Goal: Task Accomplishment & Management: Manage account settings

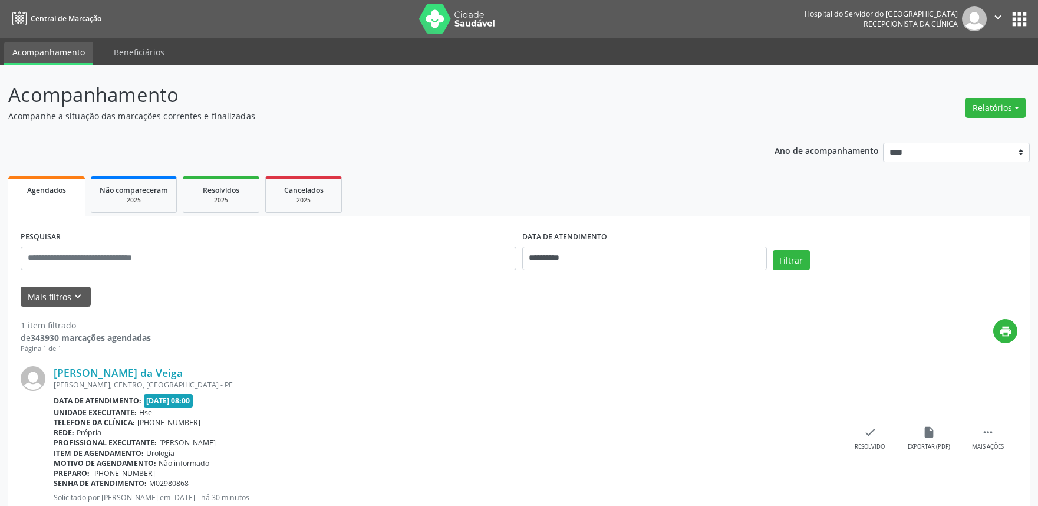
scroll to position [37, 0]
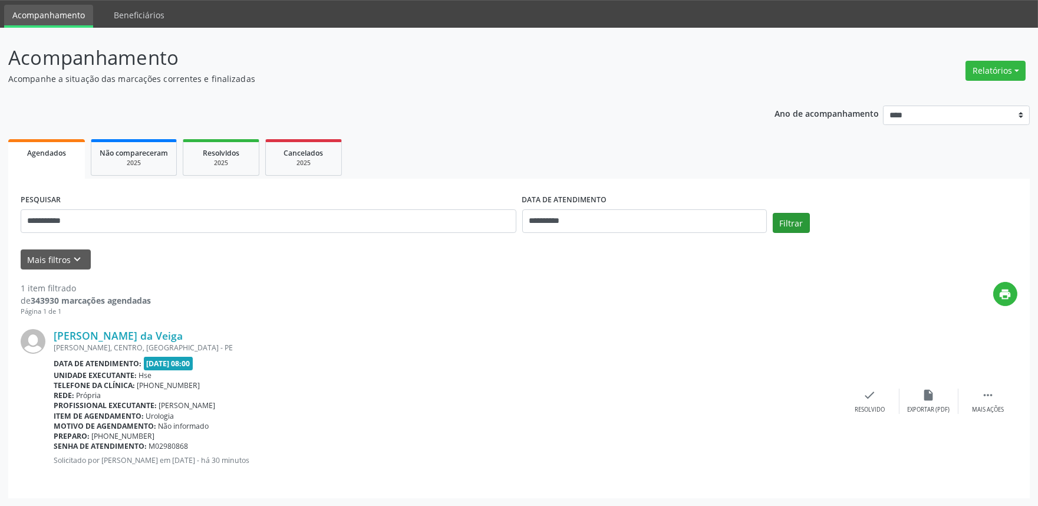
type input "**********"
click at [791, 219] on button "Filtrar" at bounding box center [791, 223] width 37 height 20
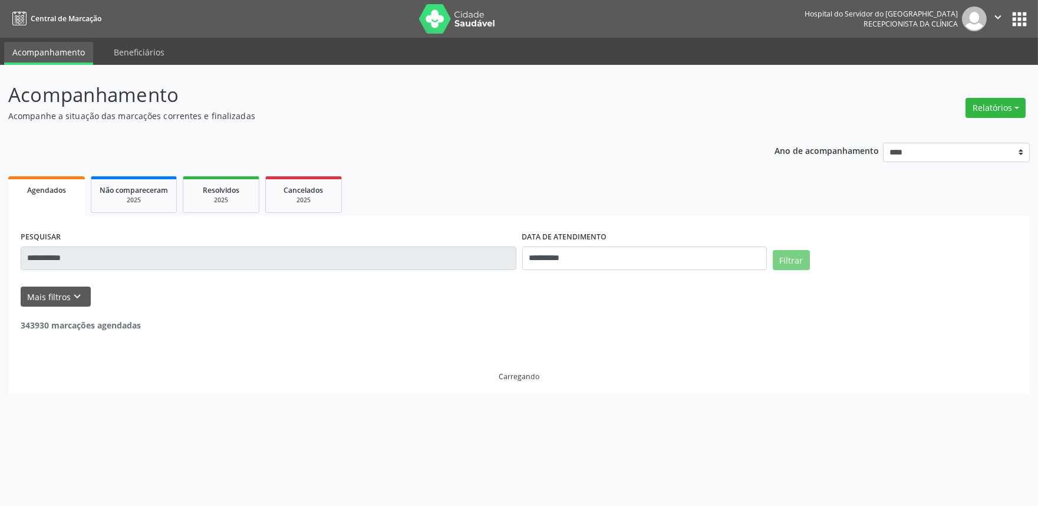
scroll to position [0, 0]
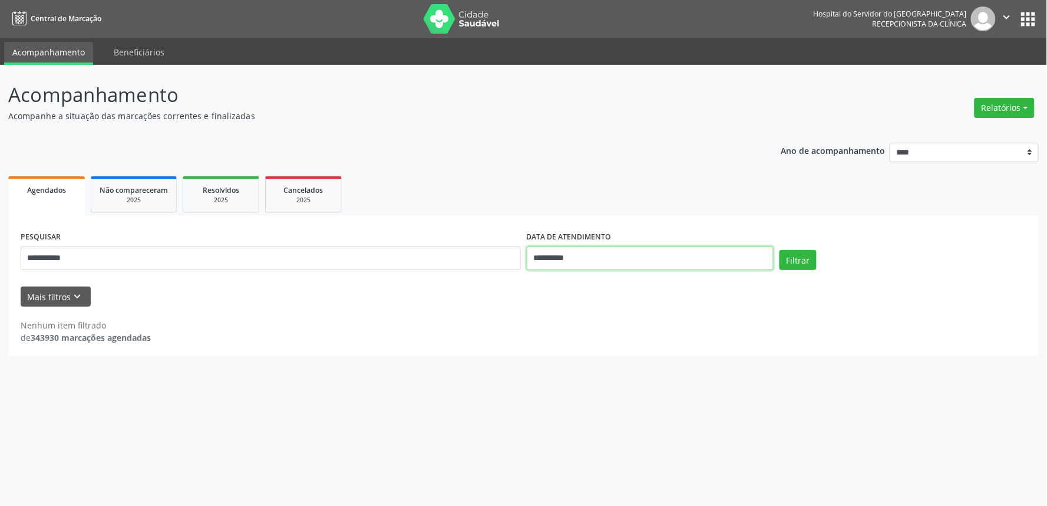
click at [593, 250] on input "**********" at bounding box center [650, 258] width 247 height 24
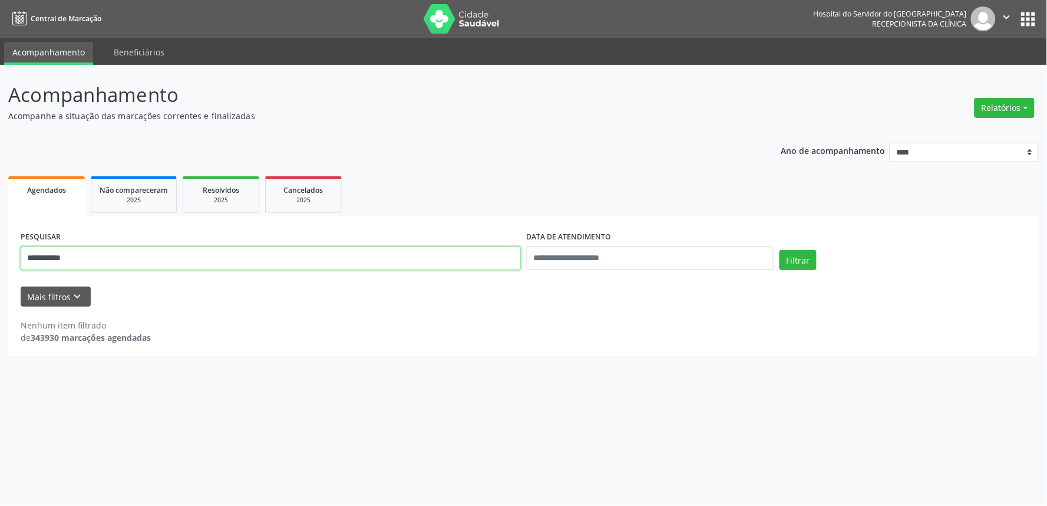
click at [102, 262] on input "**********" at bounding box center [271, 258] width 500 height 24
type input "*"
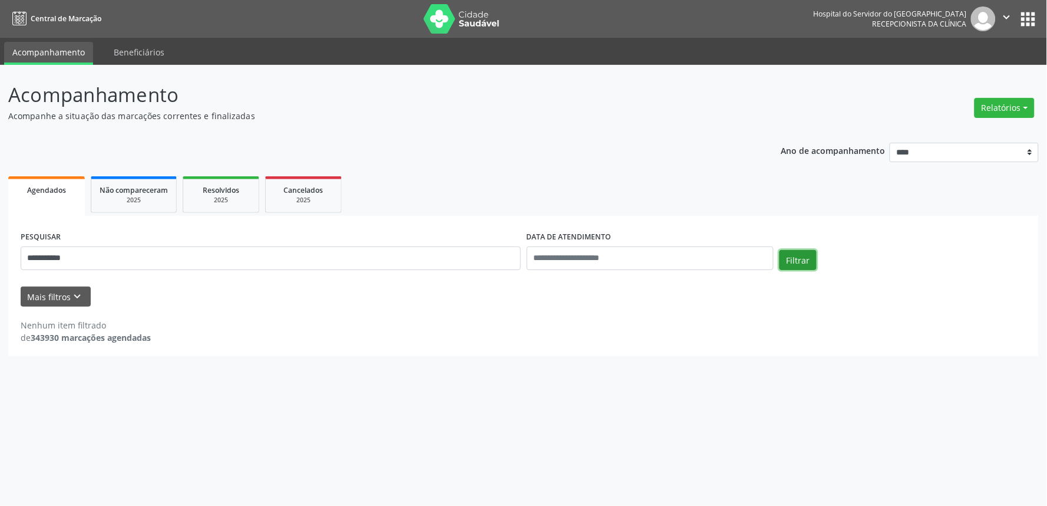
click at [797, 254] on button "Filtrar" at bounding box center [798, 260] width 37 height 20
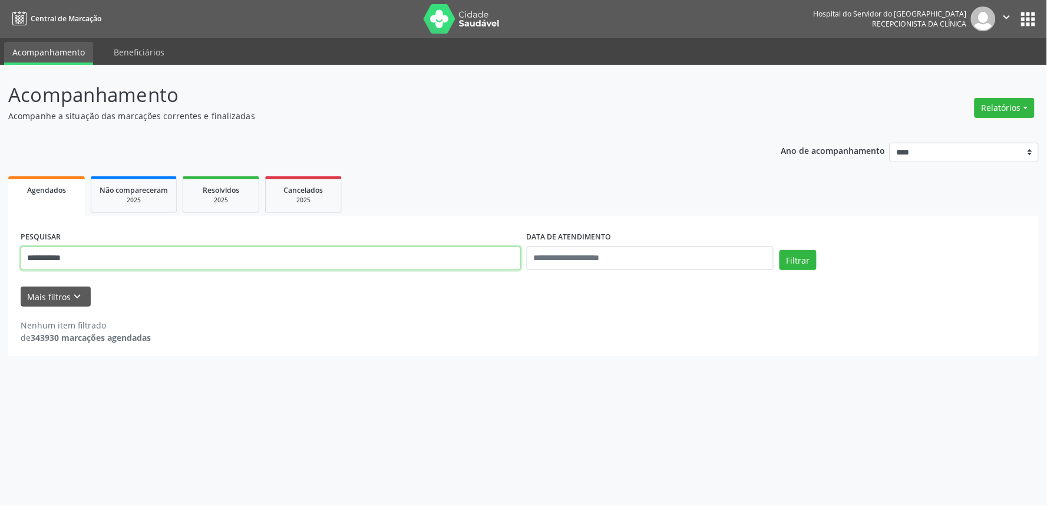
click at [180, 263] on input "**********" at bounding box center [271, 258] width 500 height 24
type input "*"
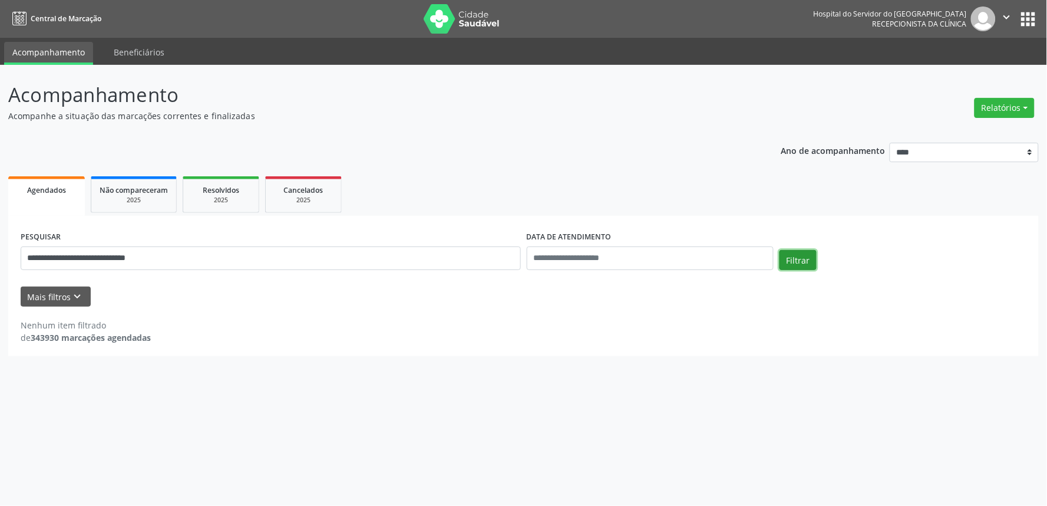
click at [801, 263] on button "Filtrar" at bounding box center [798, 260] width 37 height 20
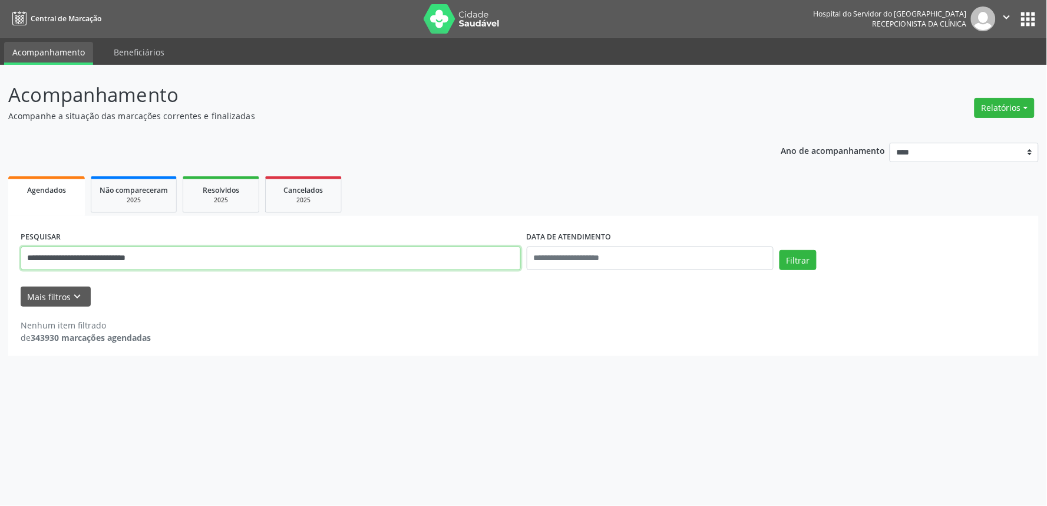
click at [180, 258] on input "**********" at bounding box center [271, 258] width 500 height 24
type input "*"
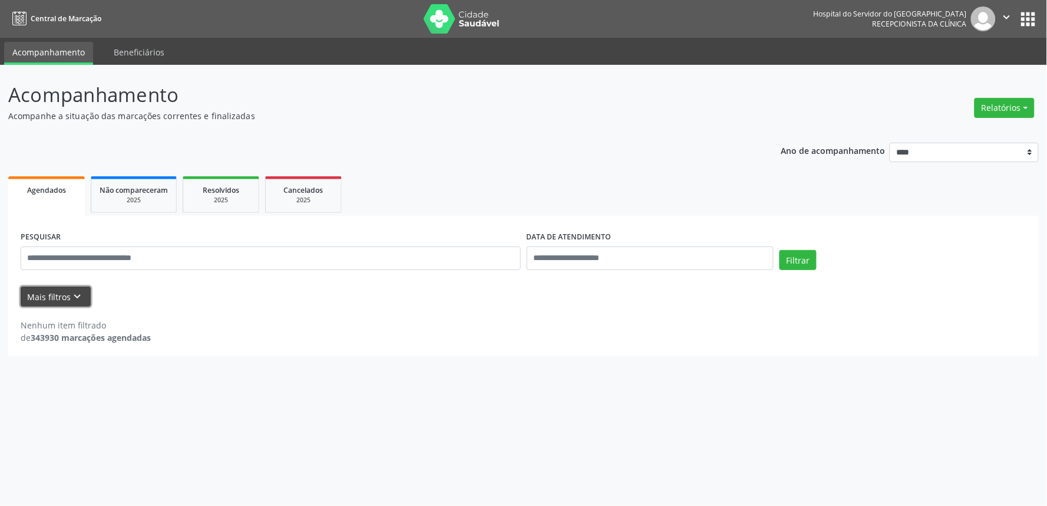
click at [62, 297] on button "Mais filtros keyboard_arrow_down" at bounding box center [56, 296] width 70 height 21
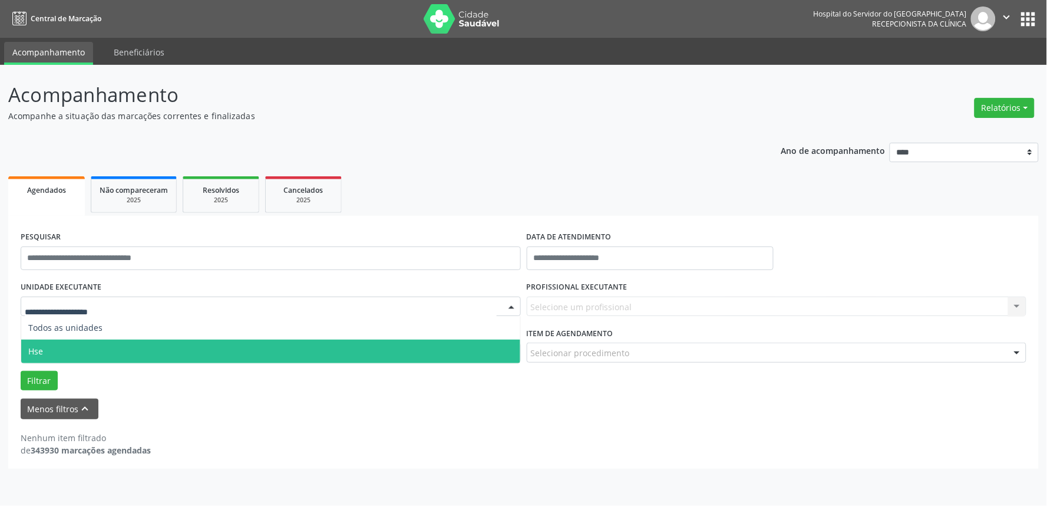
click at [46, 344] on span "Hse" at bounding box center [270, 351] width 499 height 24
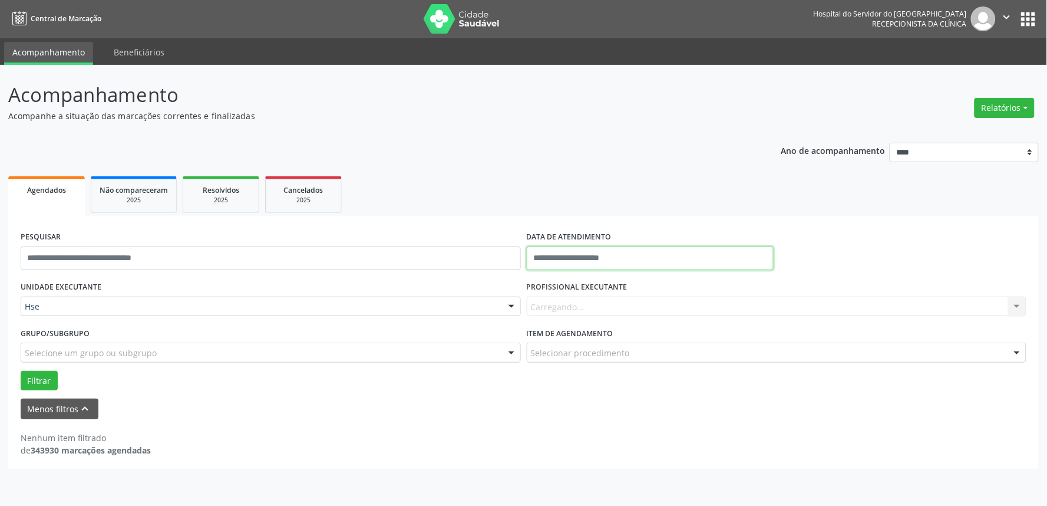
click at [625, 254] on input "text" at bounding box center [650, 258] width 247 height 24
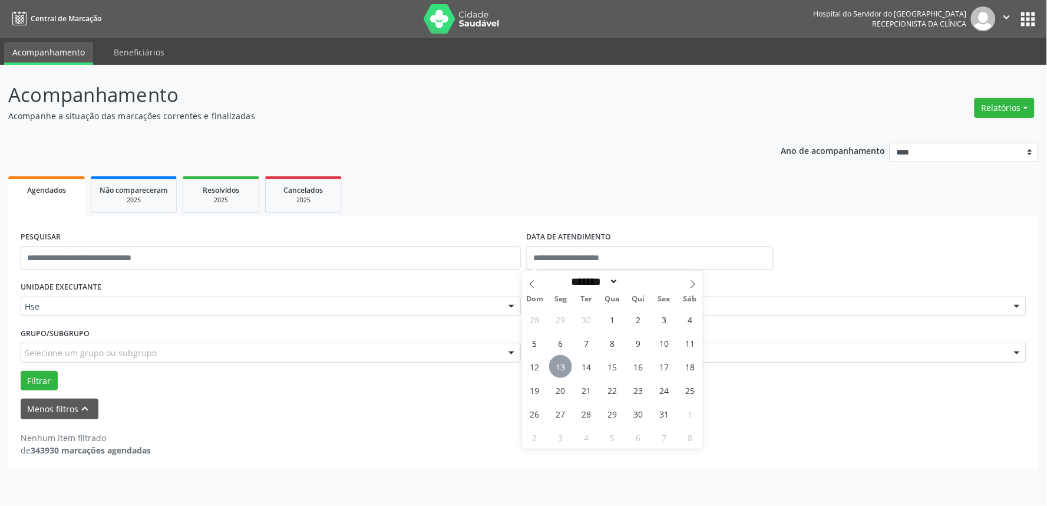
click at [557, 369] on span "13" at bounding box center [560, 366] width 23 height 23
type input "**********"
click at [558, 369] on span "13" at bounding box center [560, 366] width 23 height 23
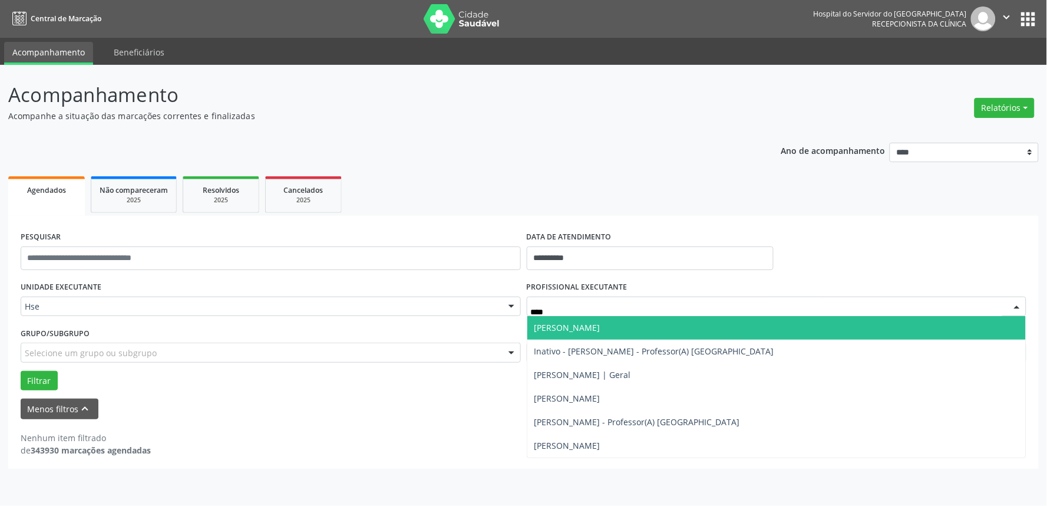
type input "*****"
click at [602, 325] on span "[PERSON_NAME]" at bounding box center [776, 328] width 499 height 24
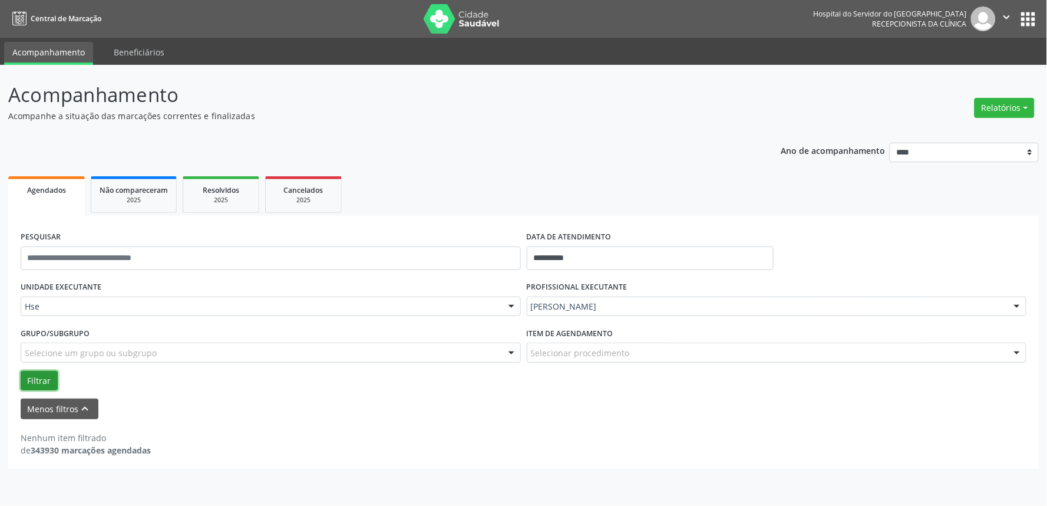
click at [34, 379] on button "Filtrar" at bounding box center [39, 381] width 37 height 20
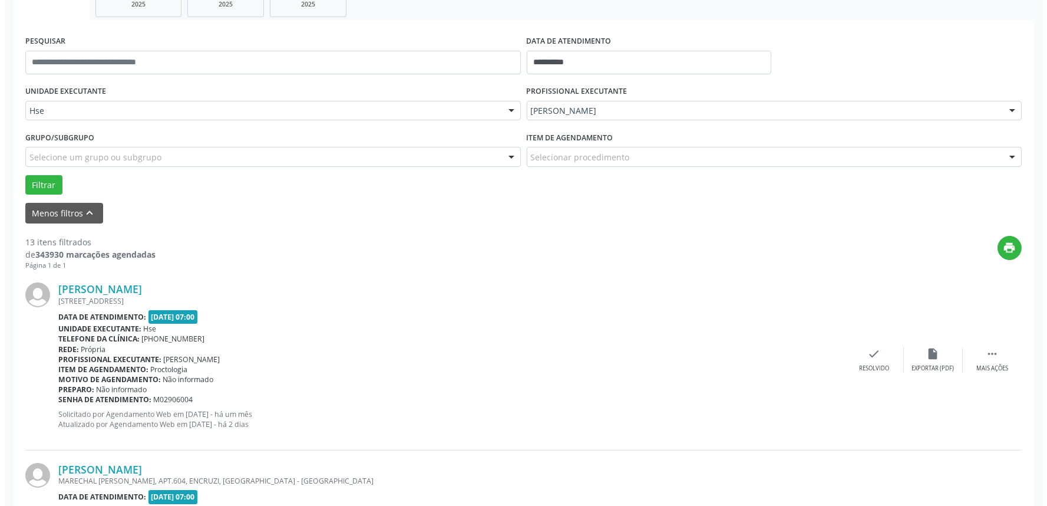
scroll to position [196, 0]
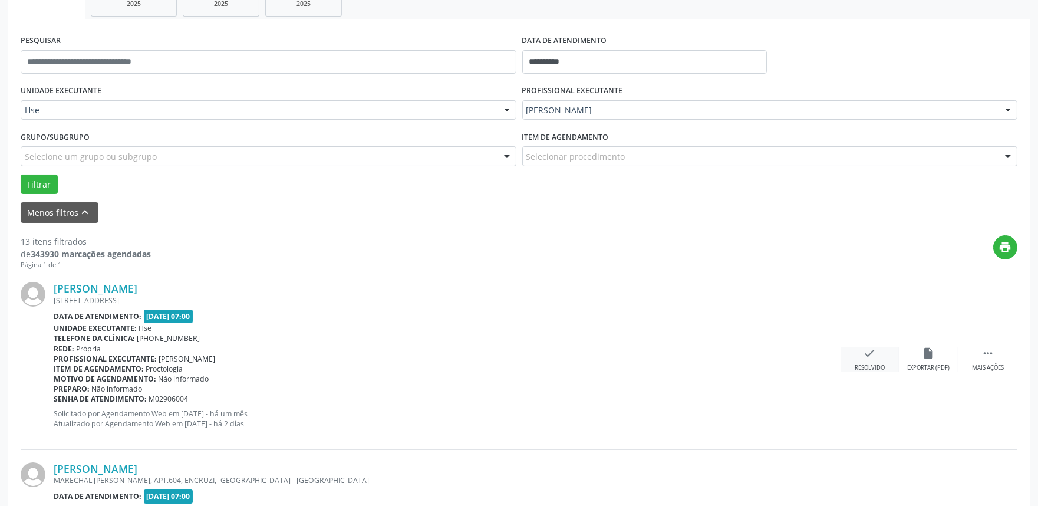
click at [874, 361] on div "check Resolvido" at bounding box center [869, 358] width 59 height 25
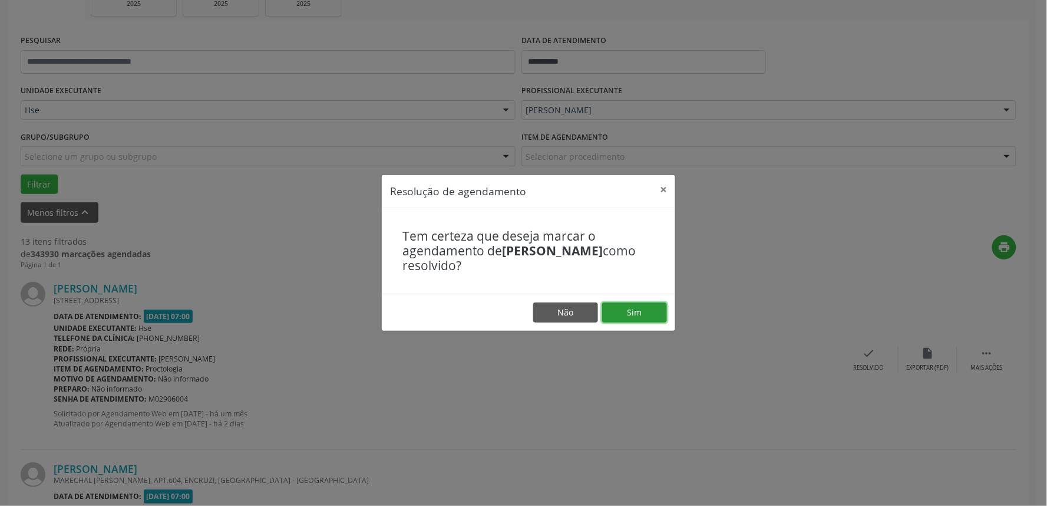
click at [653, 307] on button "Sim" at bounding box center [634, 312] width 65 height 20
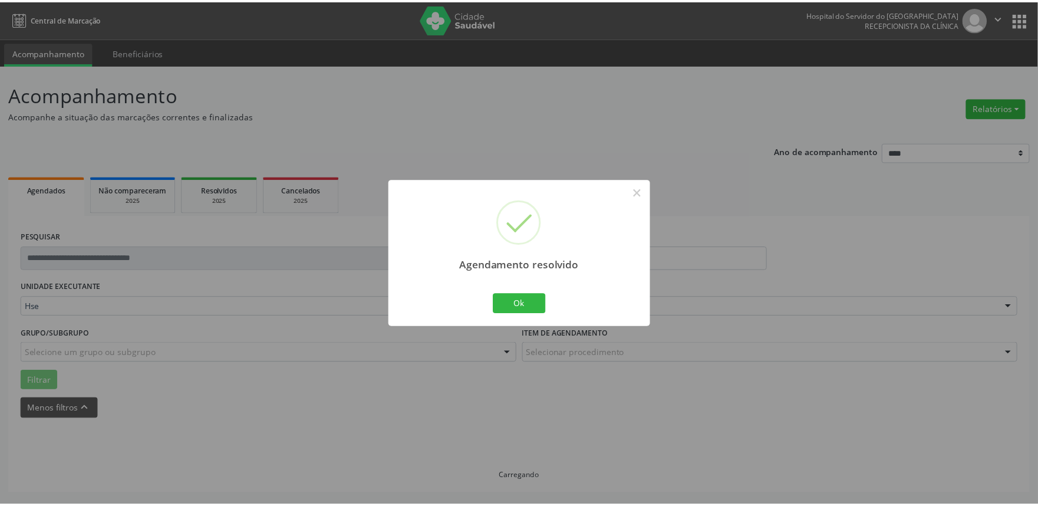
scroll to position [0, 0]
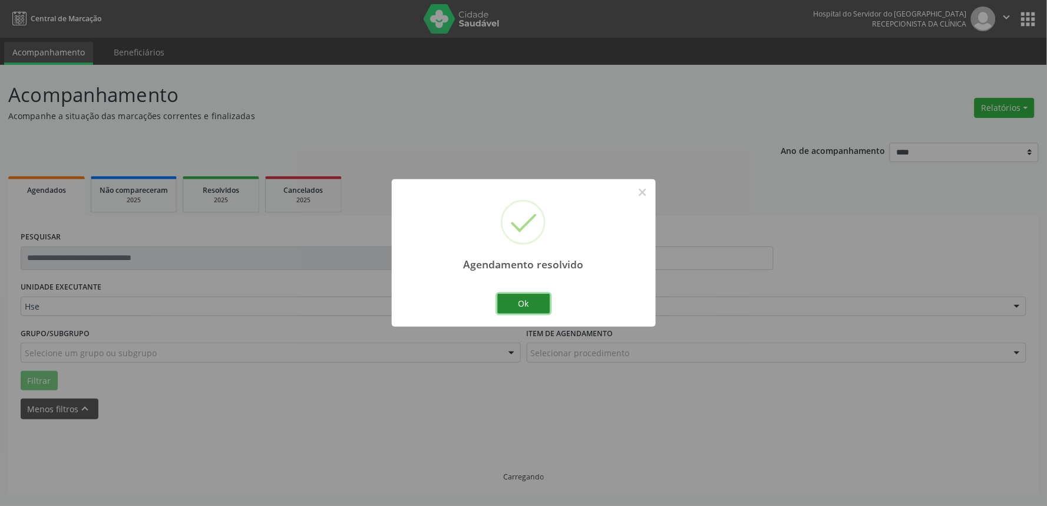
click at [529, 309] on button "Ok" at bounding box center [523, 303] width 53 height 20
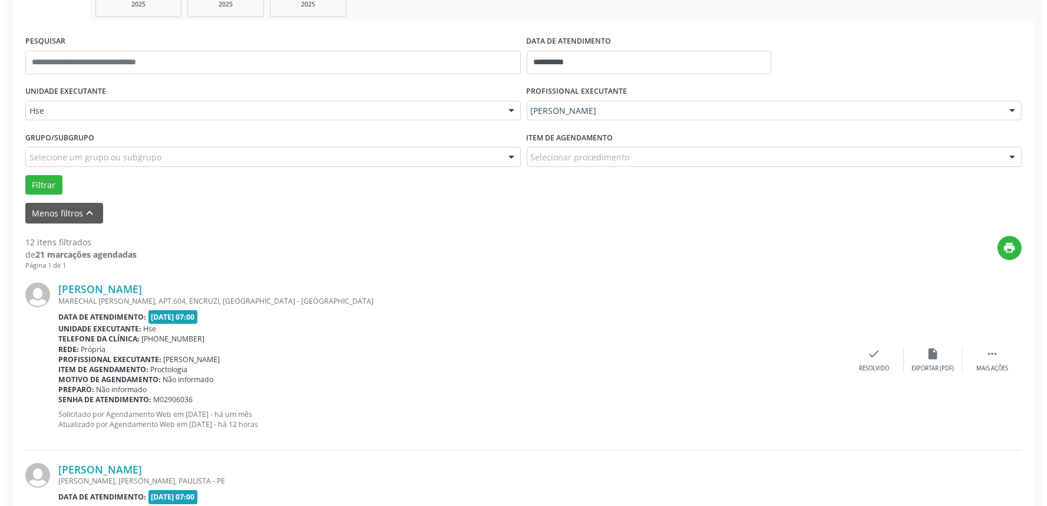
scroll to position [196, 0]
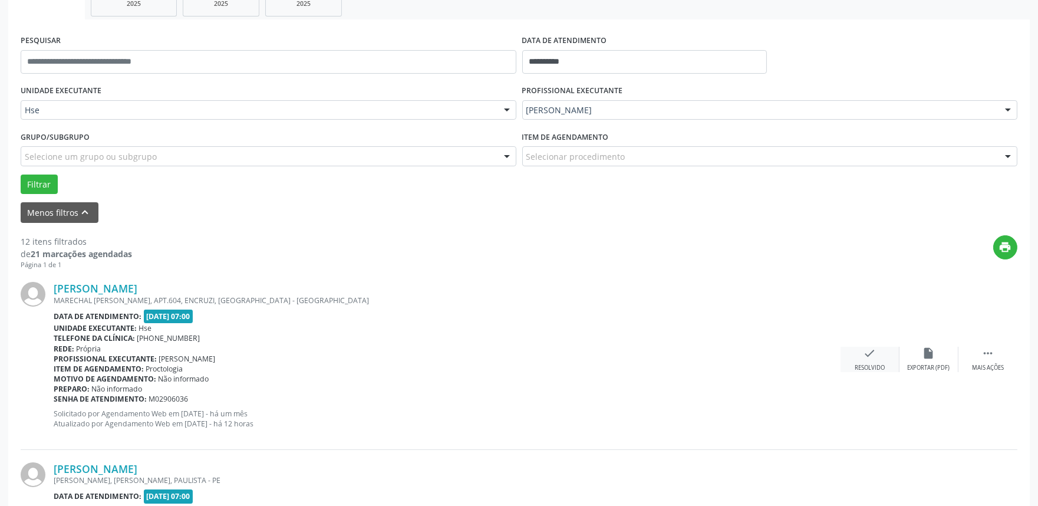
click at [876, 365] on div "Resolvido" at bounding box center [869, 368] width 30 height 8
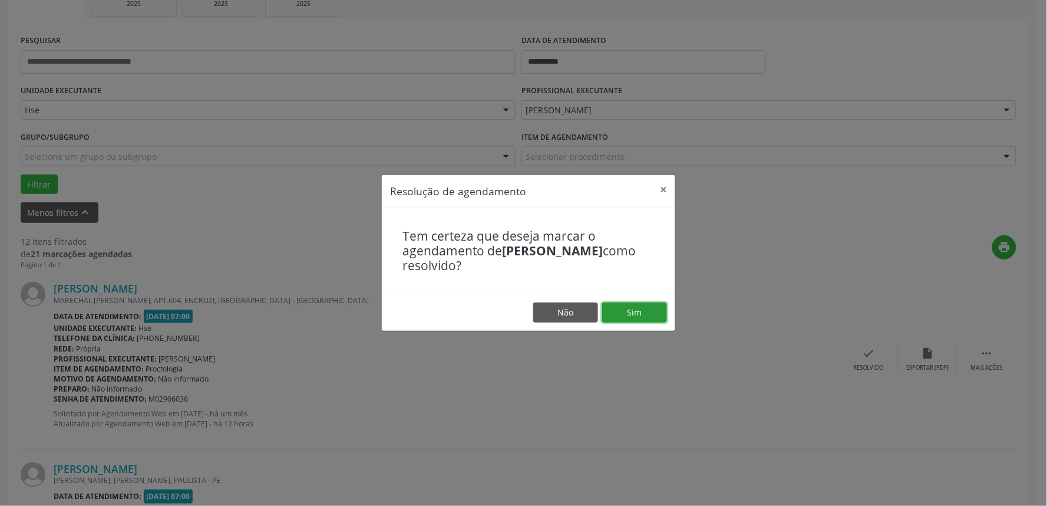
click at [646, 315] on button "Sim" at bounding box center [634, 312] width 65 height 20
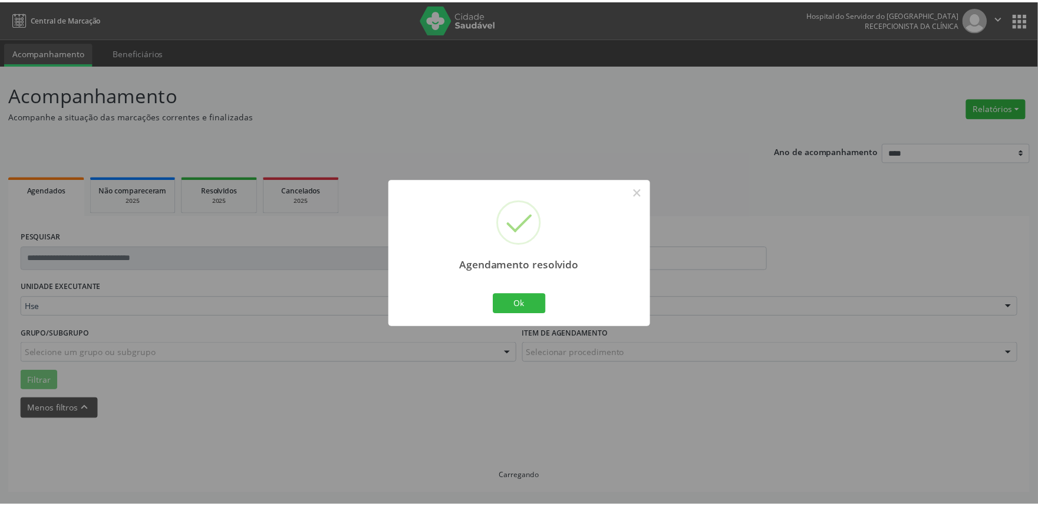
scroll to position [0, 0]
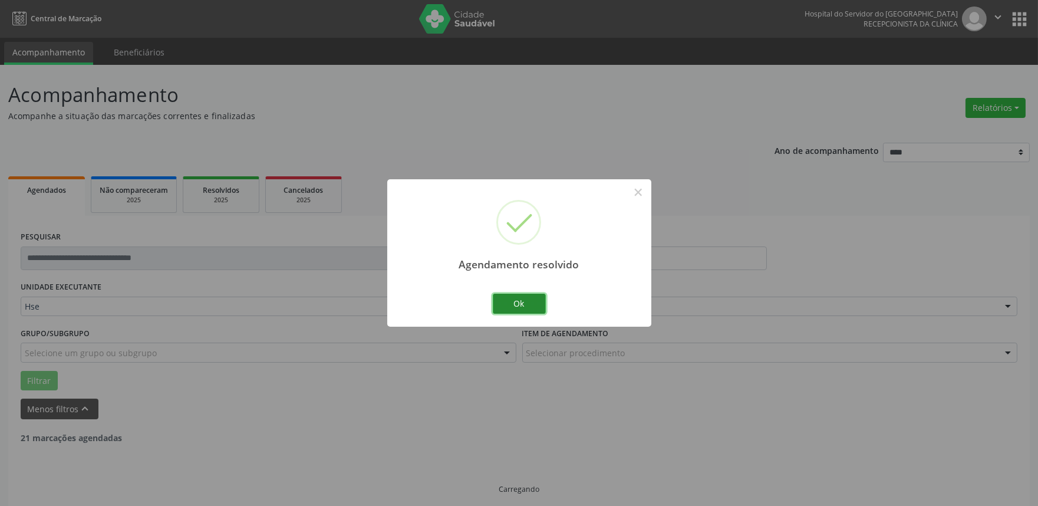
click at [514, 303] on button "Ok" at bounding box center [519, 303] width 53 height 20
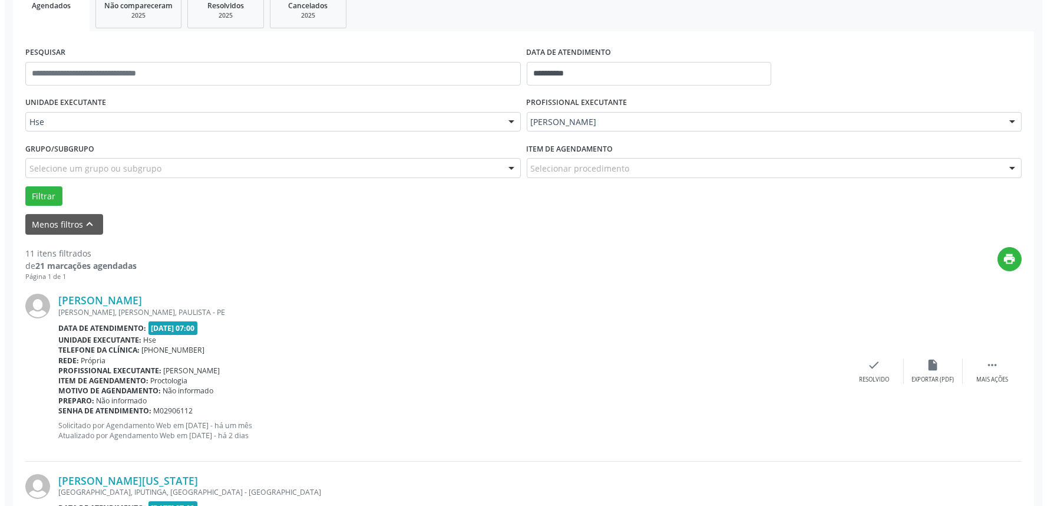
scroll to position [196, 0]
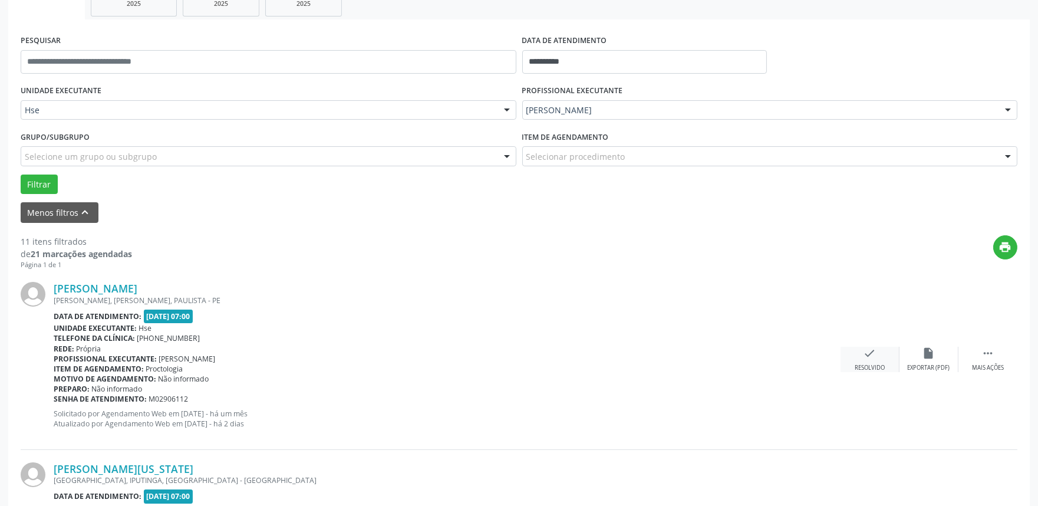
click at [876, 358] on div "check Resolvido" at bounding box center [869, 358] width 59 height 25
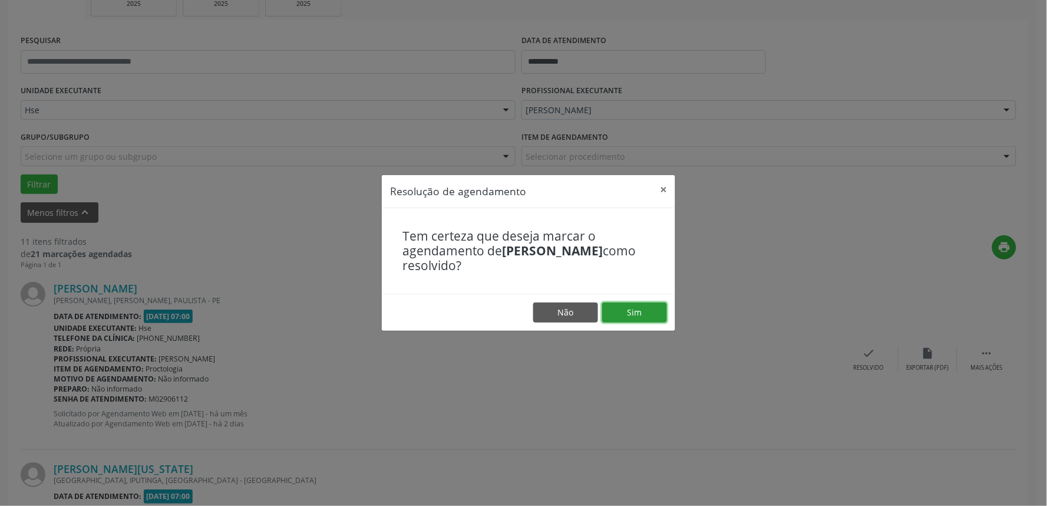
click at [646, 312] on button "Sim" at bounding box center [634, 312] width 65 height 20
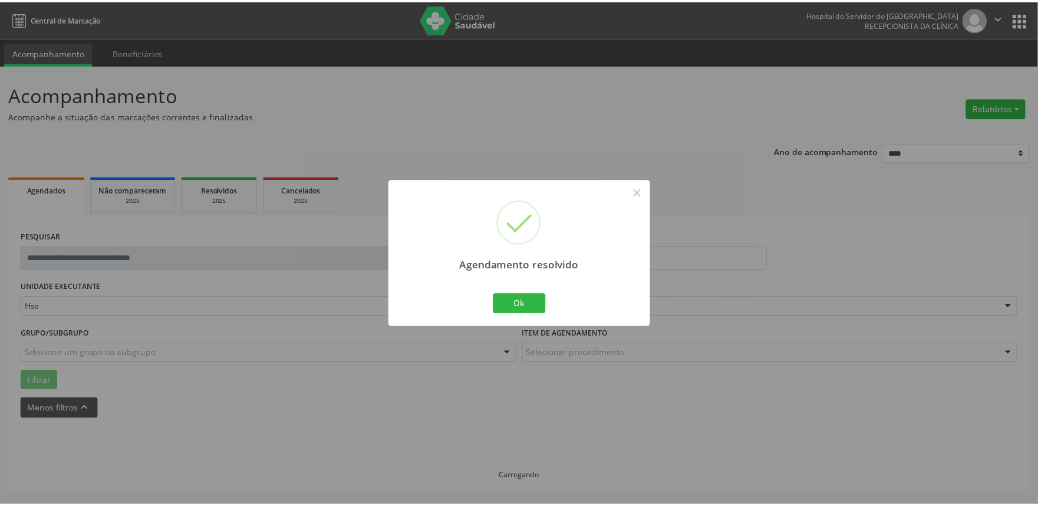
scroll to position [0, 0]
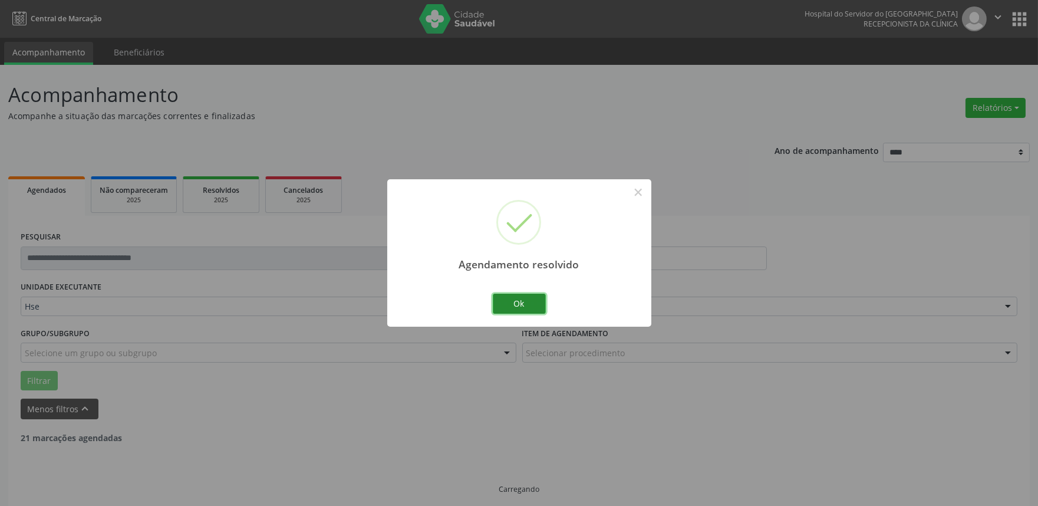
click at [528, 302] on button "Ok" at bounding box center [519, 303] width 53 height 20
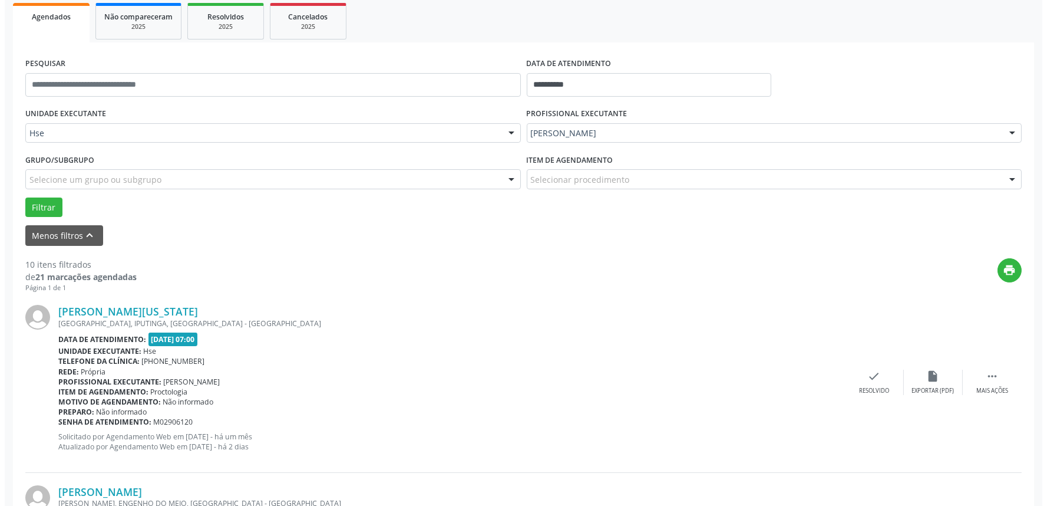
scroll to position [262, 0]
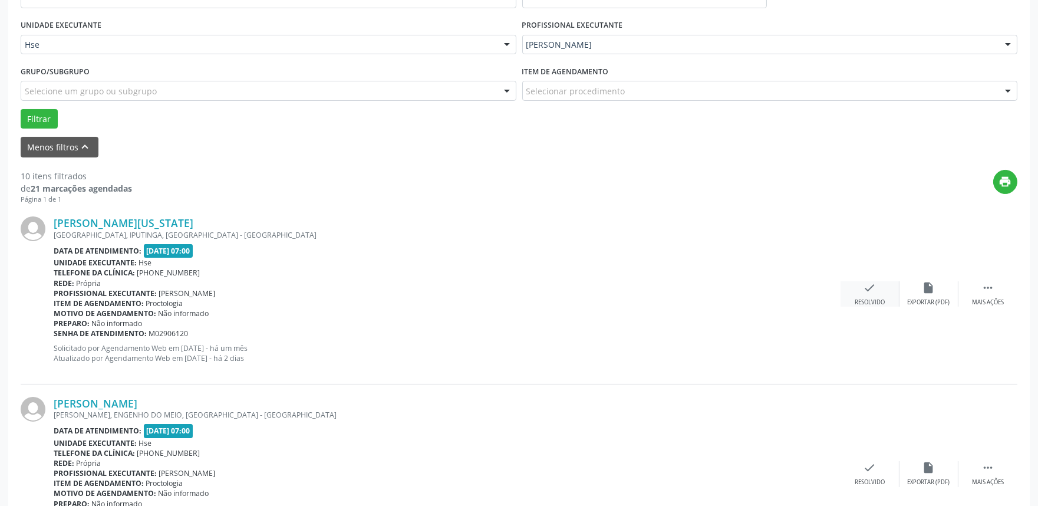
click at [869, 296] on div "check Resolvido" at bounding box center [869, 293] width 59 height 25
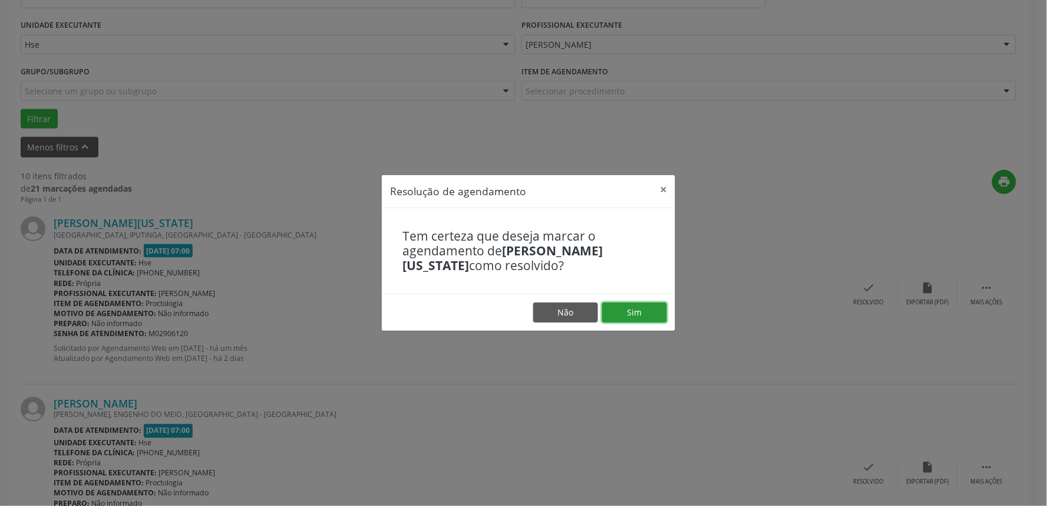
click at [649, 309] on button "Sim" at bounding box center [634, 312] width 65 height 20
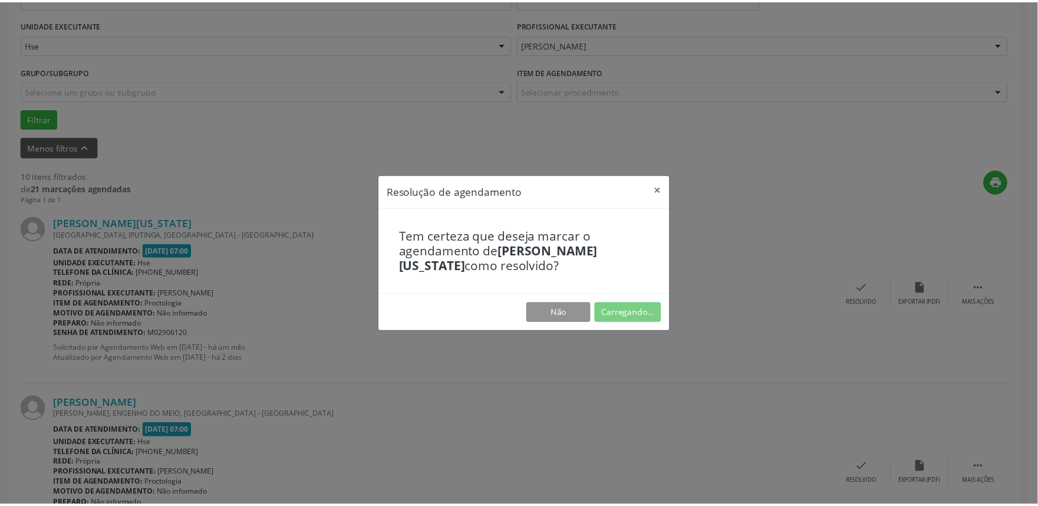
scroll to position [0, 0]
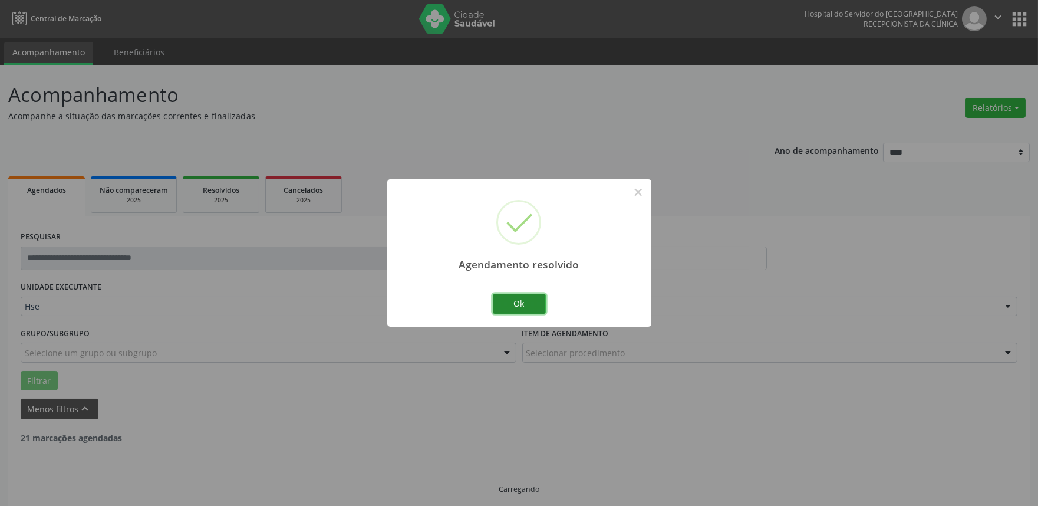
click at [527, 307] on button "Ok" at bounding box center [519, 303] width 53 height 20
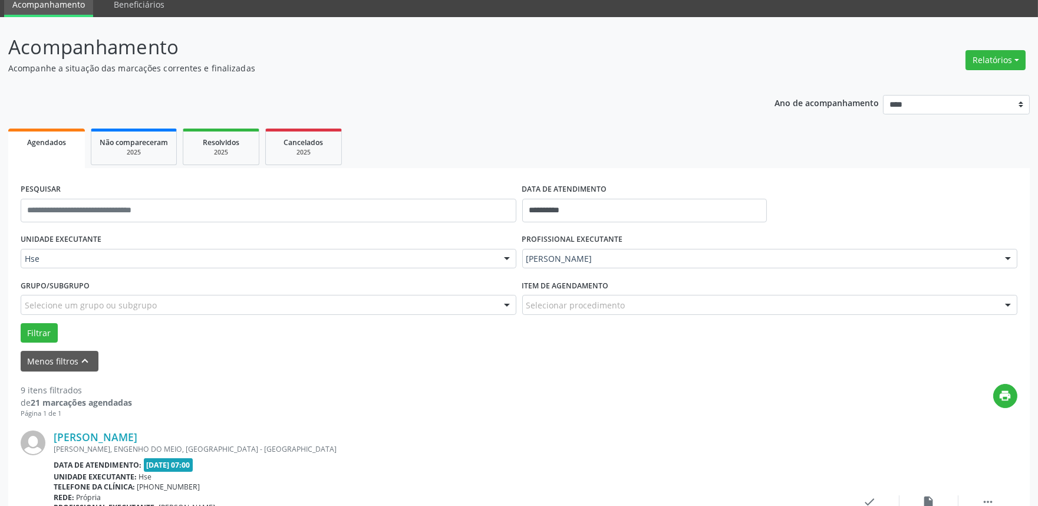
scroll to position [196, 0]
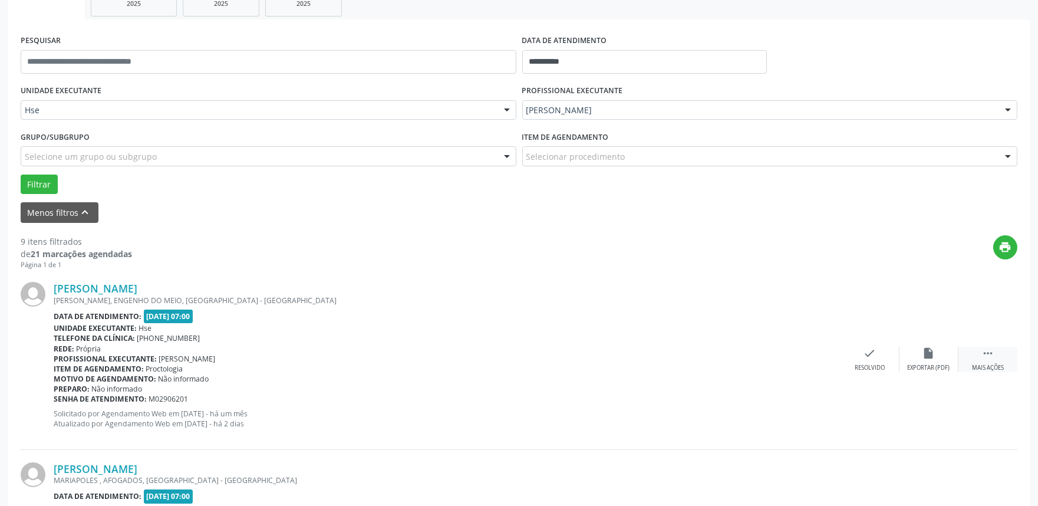
click at [983, 364] on div "Mais ações" at bounding box center [988, 368] width 32 height 8
click at [920, 365] on div "Não compareceu" at bounding box center [928, 368] width 50 height 8
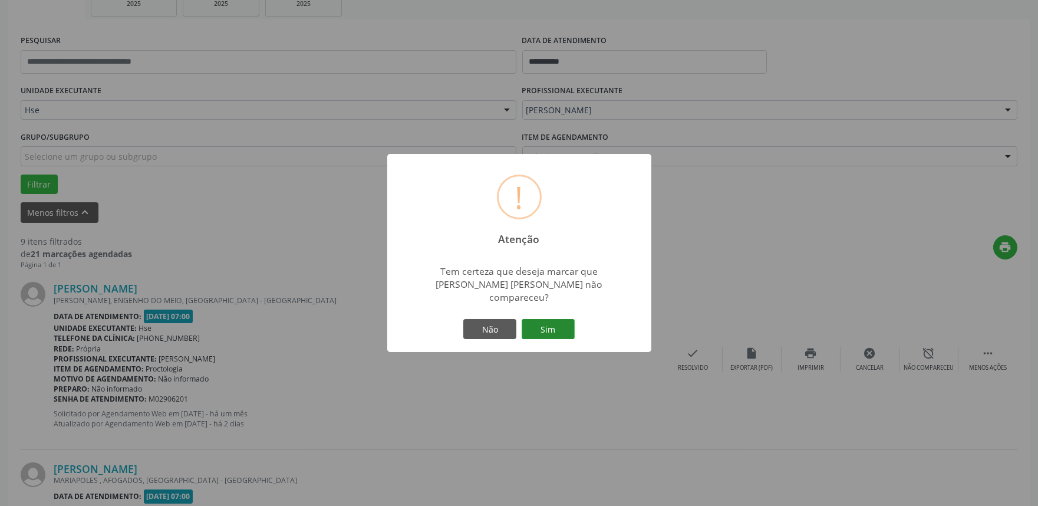
click at [550, 321] on button "Sim" at bounding box center [548, 329] width 53 height 20
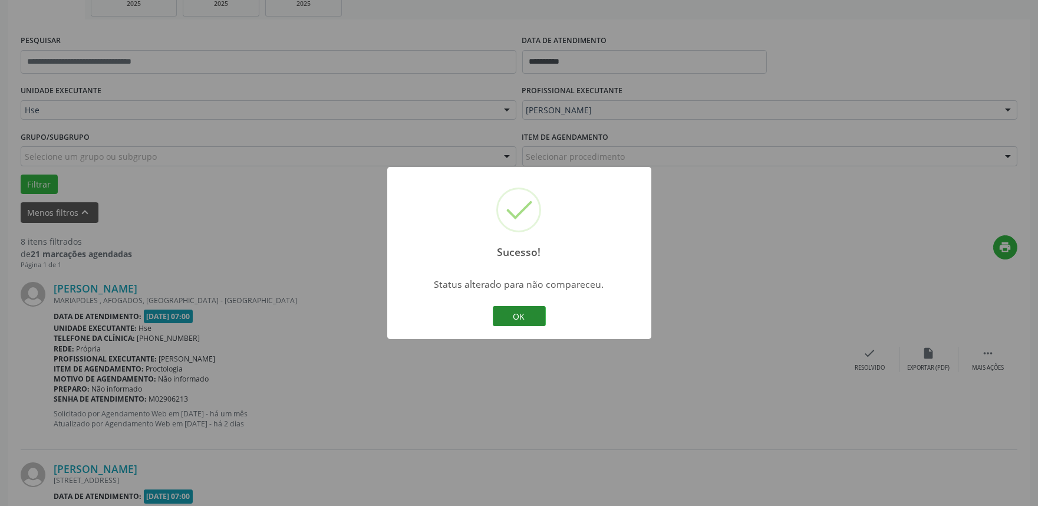
click at [529, 316] on button "OK" at bounding box center [519, 316] width 53 height 20
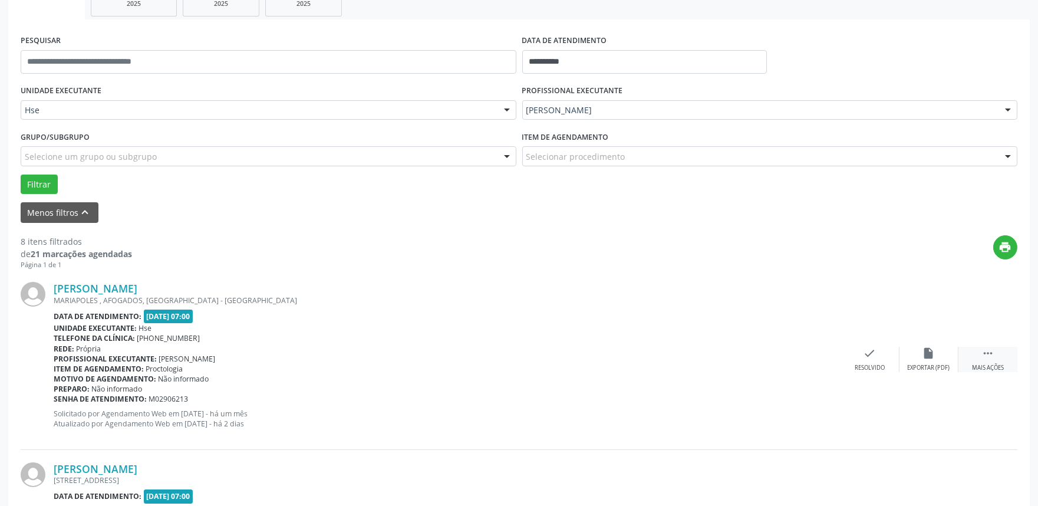
click at [990, 362] on div " Mais ações" at bounding box center [987, 358] width 59 height 25
click at [923, 359] on div "alarm_off Não compareceu" at bounding box center [928, 358] width 59 height 25
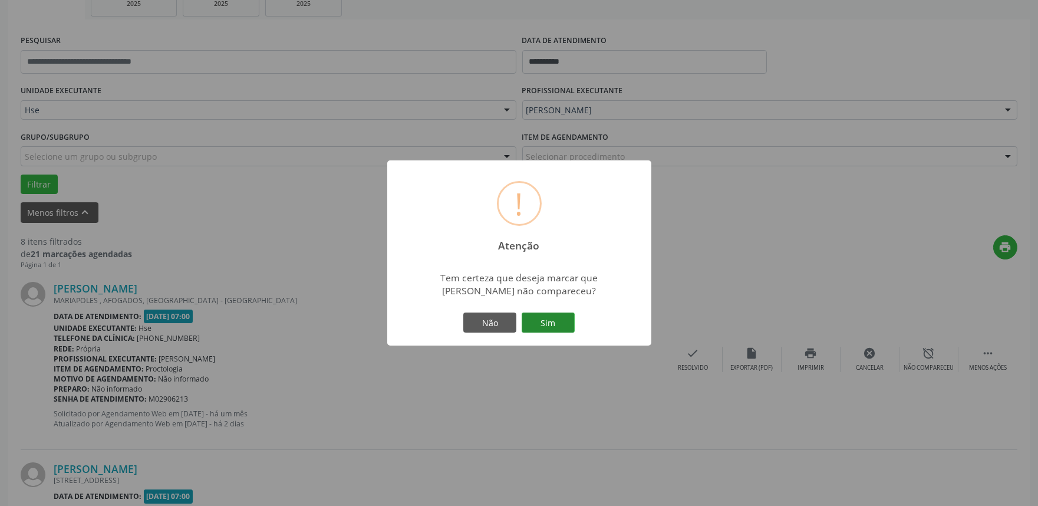
click at [541, 319] on button "Sim" at bounding box center [548, 322] width 53 height 20
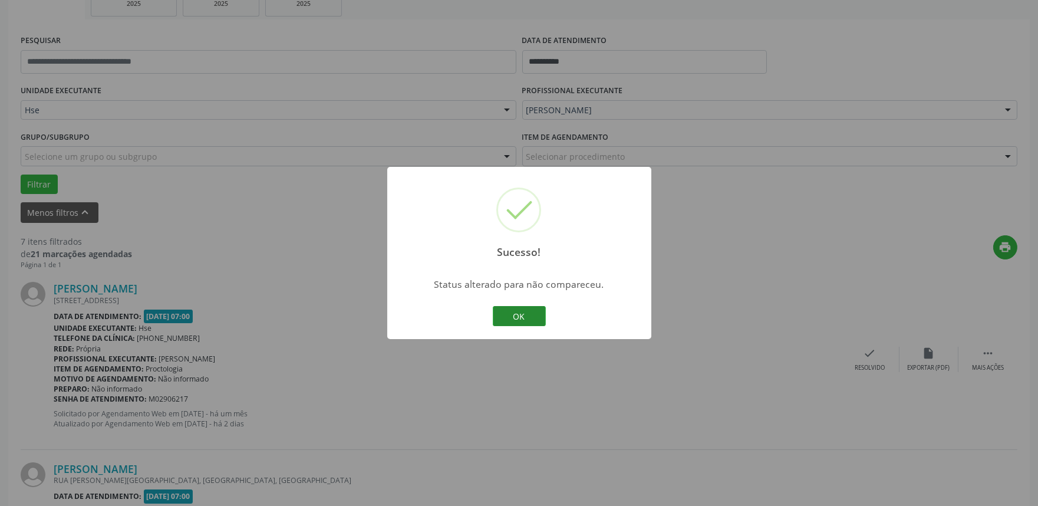
click at [531, 315] on button "OK" at bounding box center [519, 316] width 53 height 20
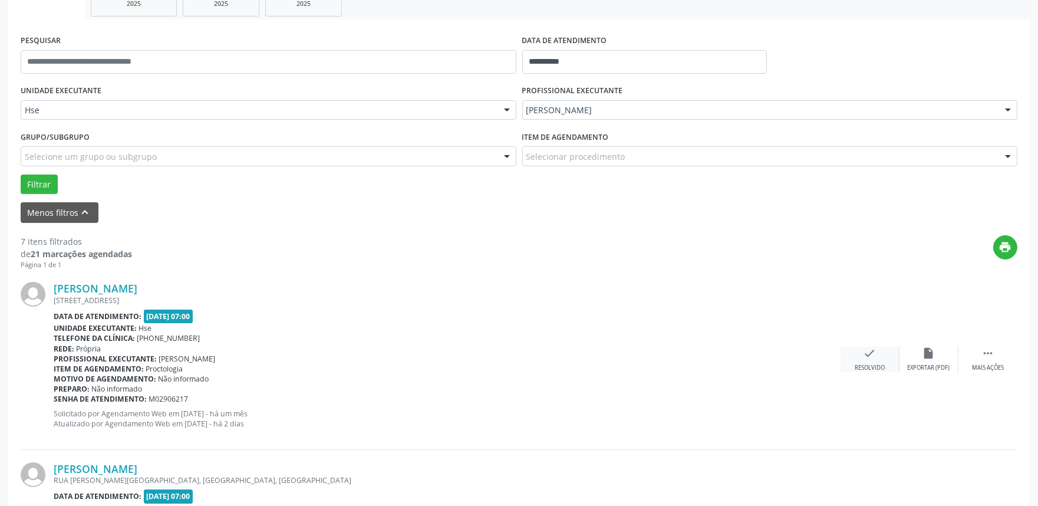
click at [867, 361] on div "check Resolvido" at bounding box center [869, 358] width 59 height 25
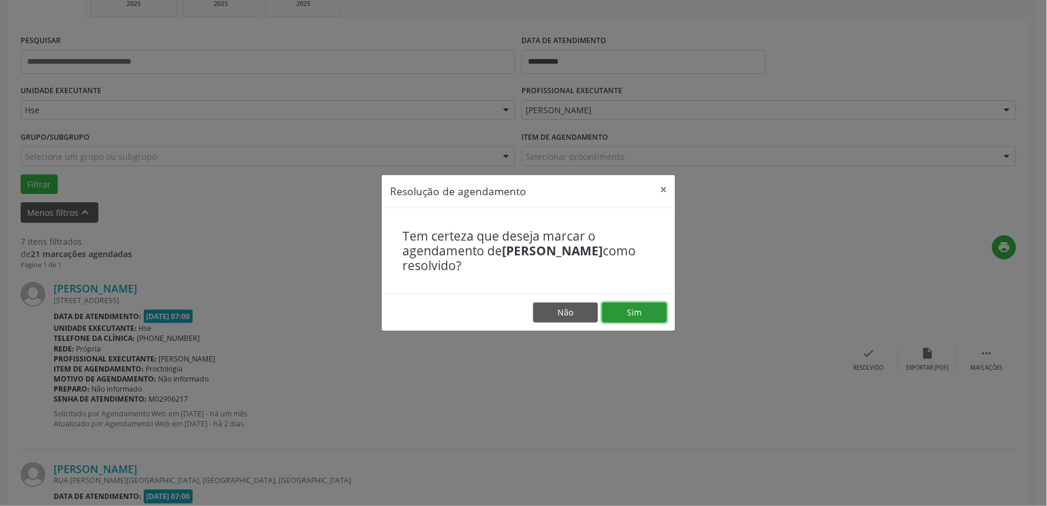
click at [661, 314] on button "Sim" at bounding box center [634, 312] width 65 height 20
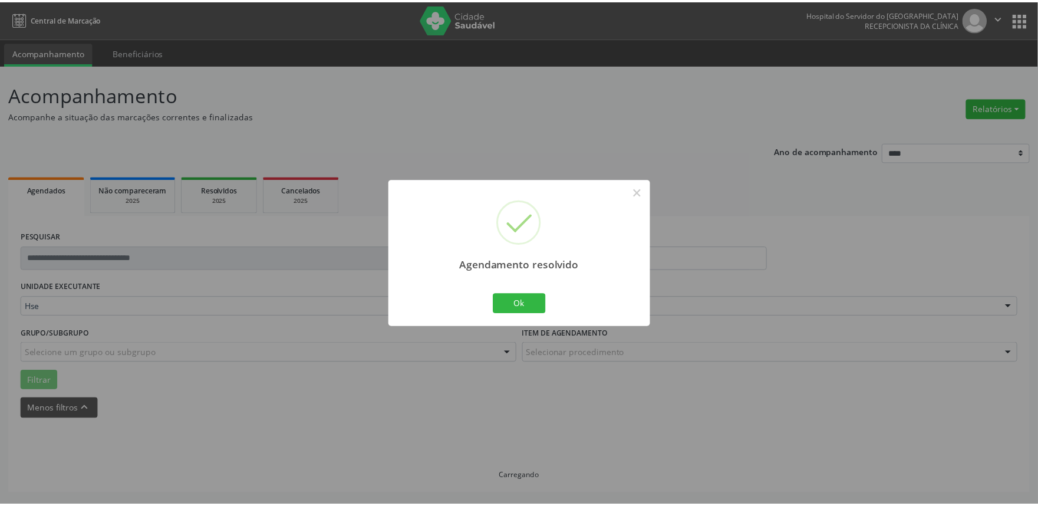
scroll to position [0, 0]
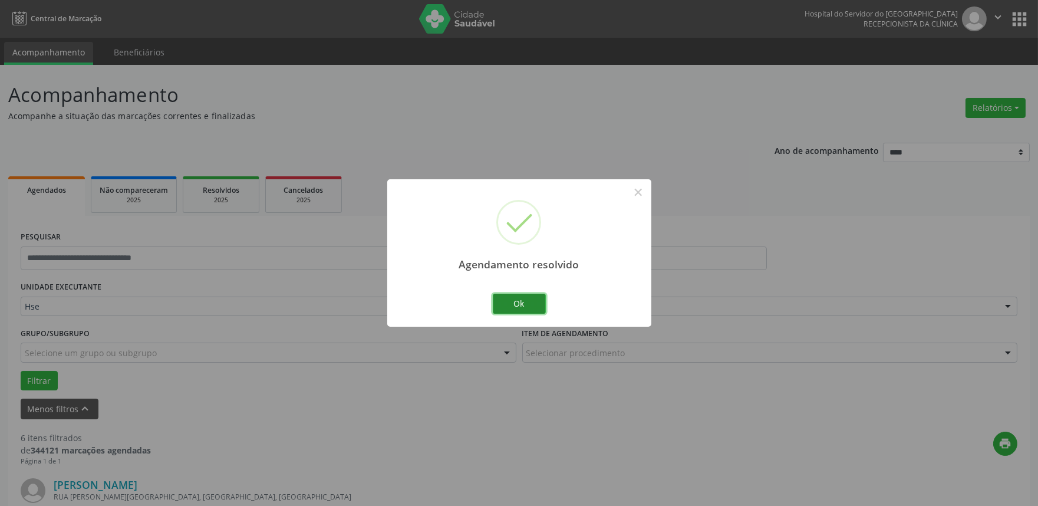
click at [533, 301] on button "Ok" at bounding box center [519, 303] width 53 height 20
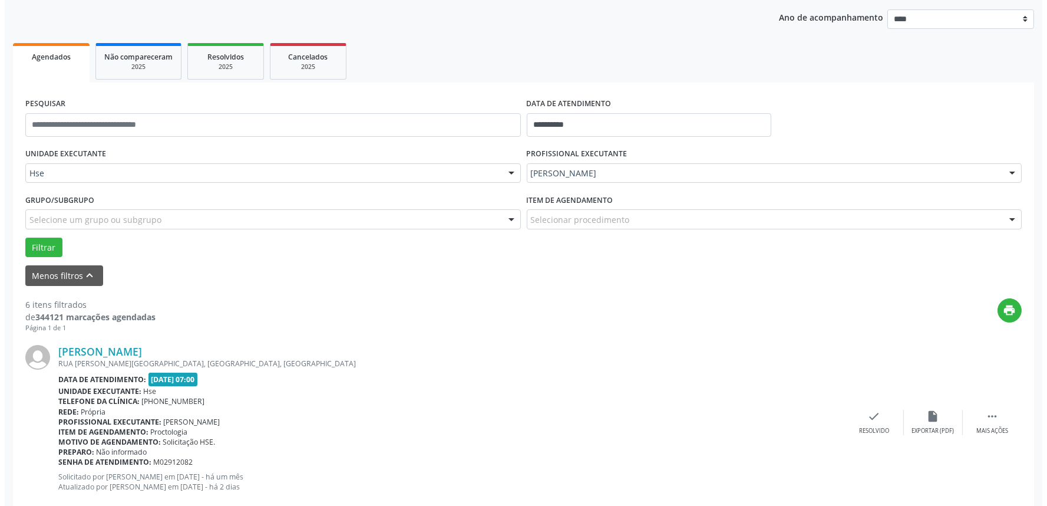
scroll to position [262, 0]
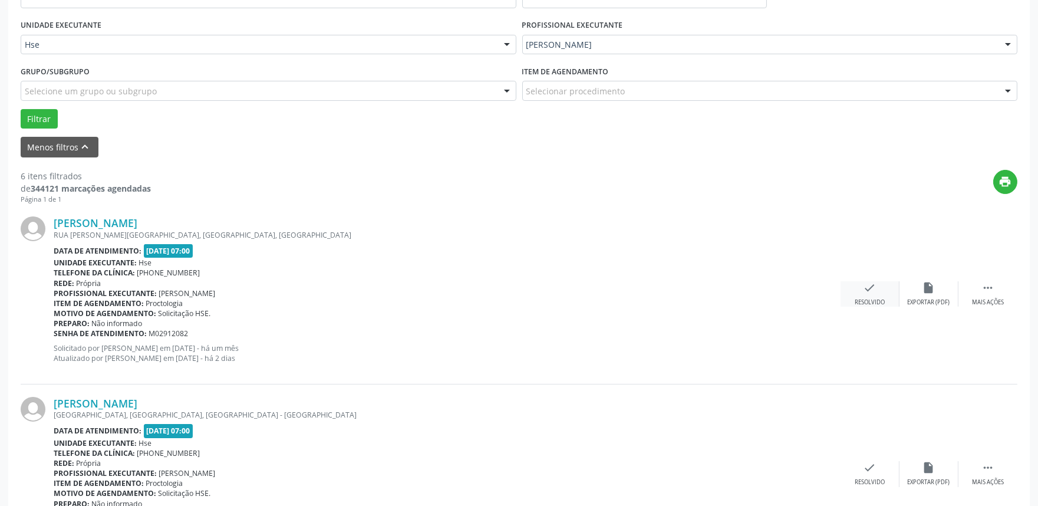
click at [869, 291] on icon "check" at bounding box center [869, 287] width 13 height 13
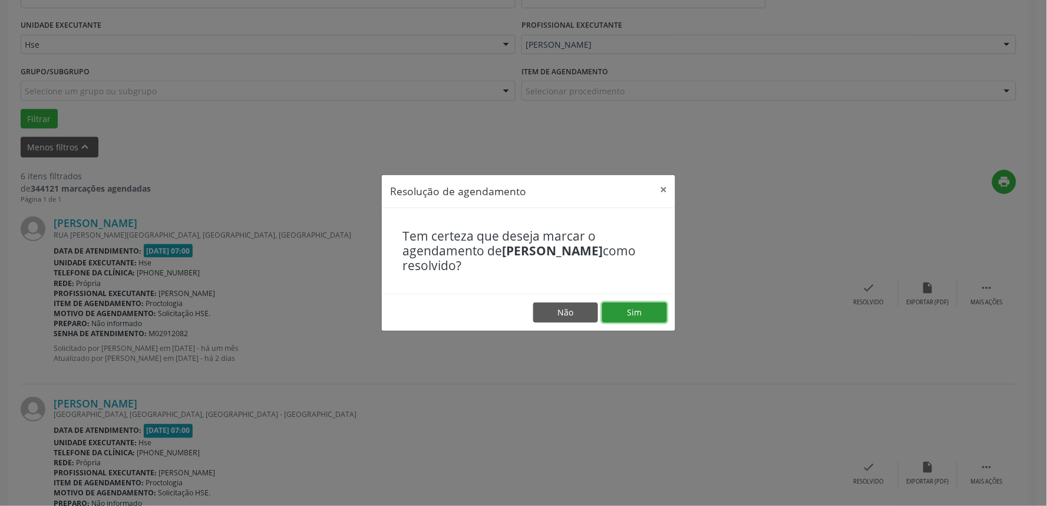
click at [636, 313] on button "Sim" at bounding box center [634, 312] width 65 height 20
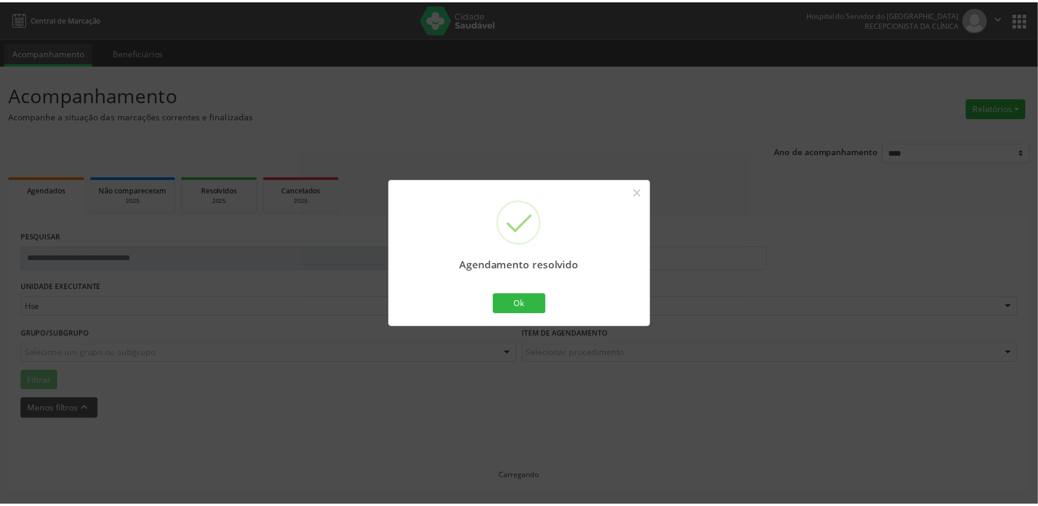
scroll to position [0, 0]
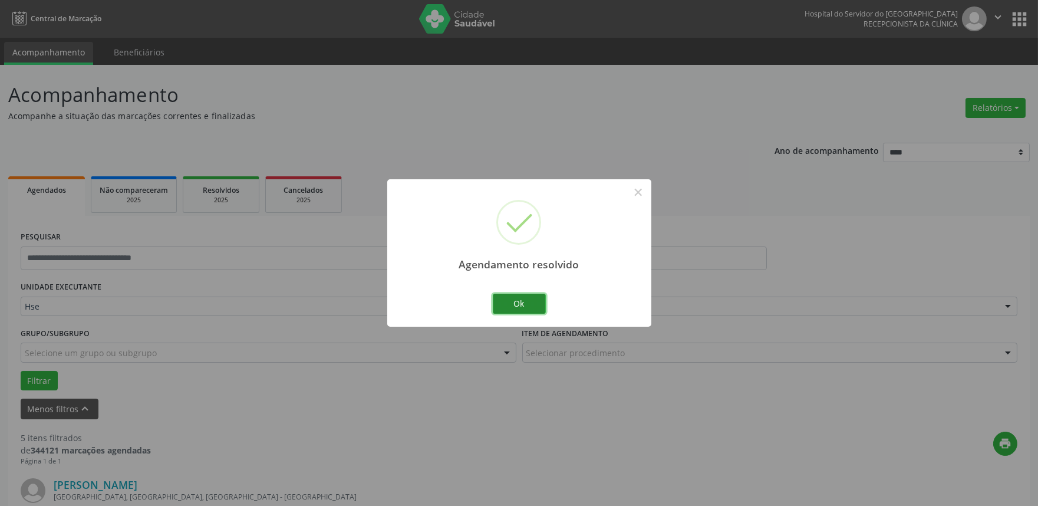
click at [524, 303] on button "Ok" at bounding box center [519, 303] width 53 height 20
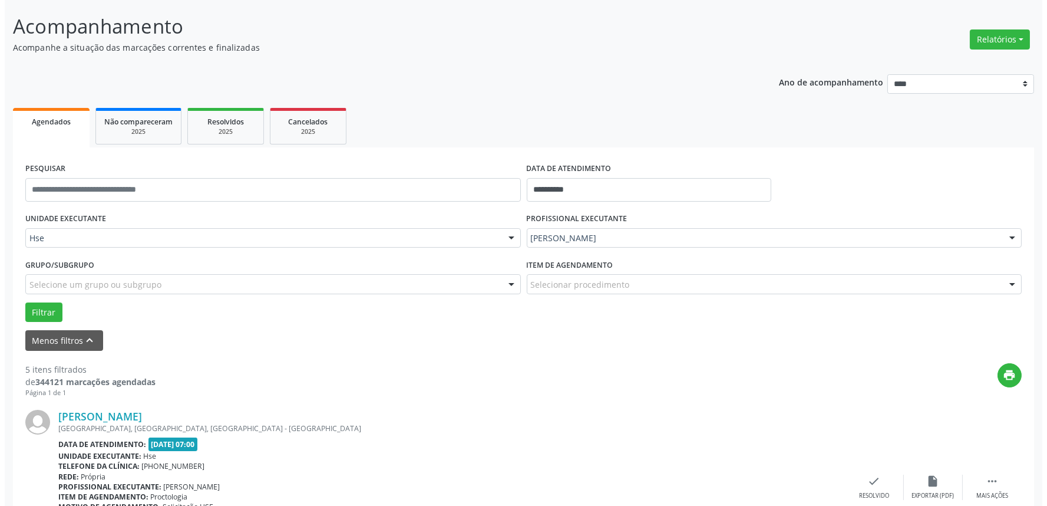
scroll to position [196, 0]
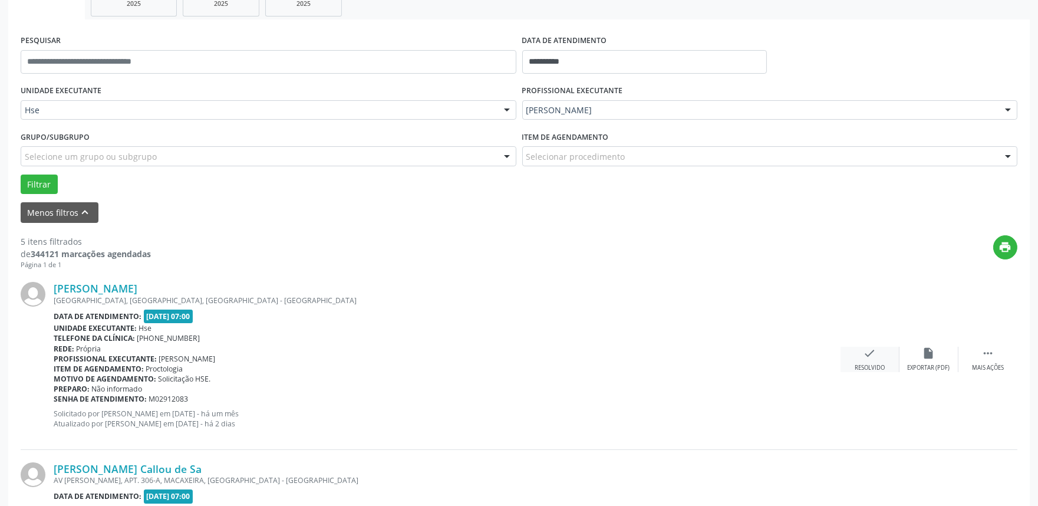
click at [875, 350] on icon "check" at bounding box center [869, 352] width 13 height 13
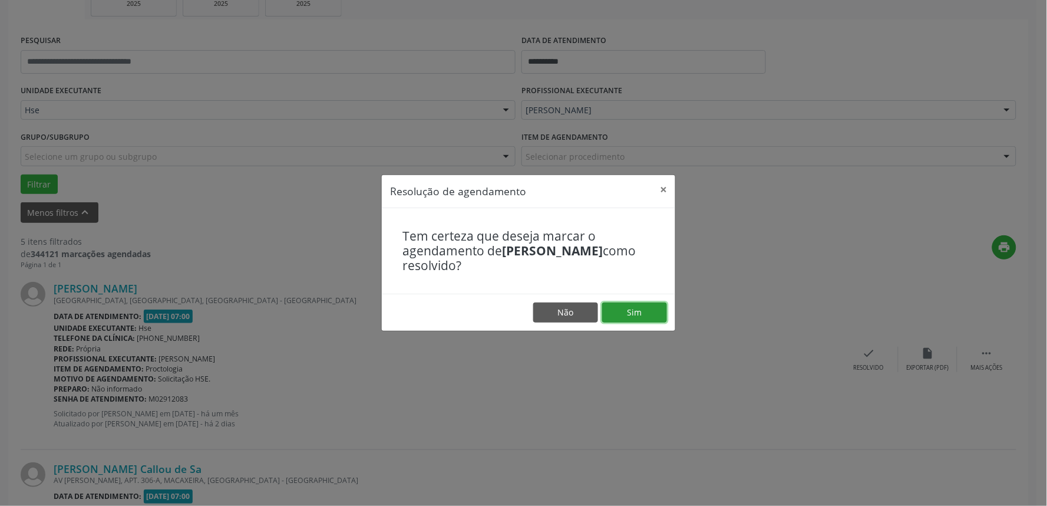
click at [634, 308] on button "Sim" at bounding box center [634, 312] width 65 height 20
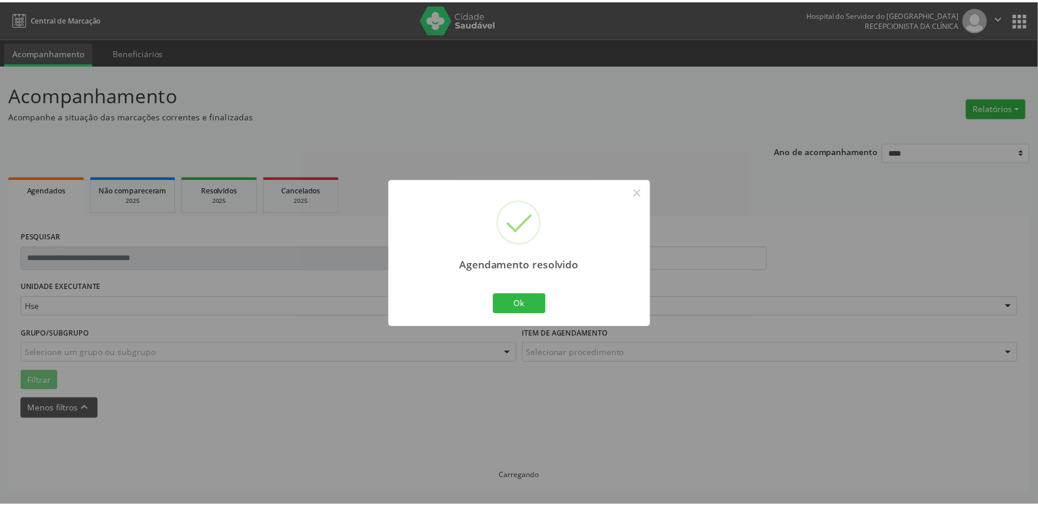
scroll to position [0, 0]
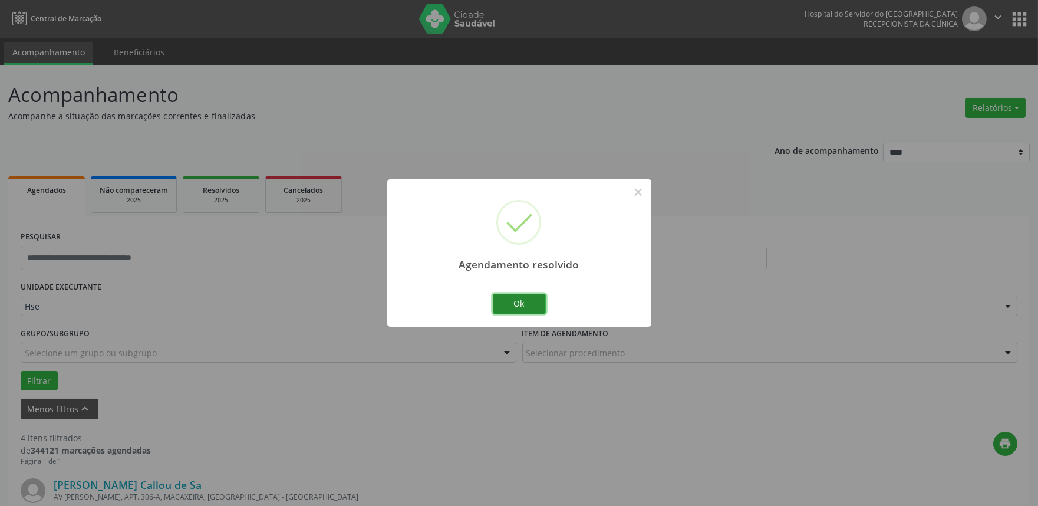
click at [520, 303] on button "Ok" at bounding box center [519, 303] width 53 height 20
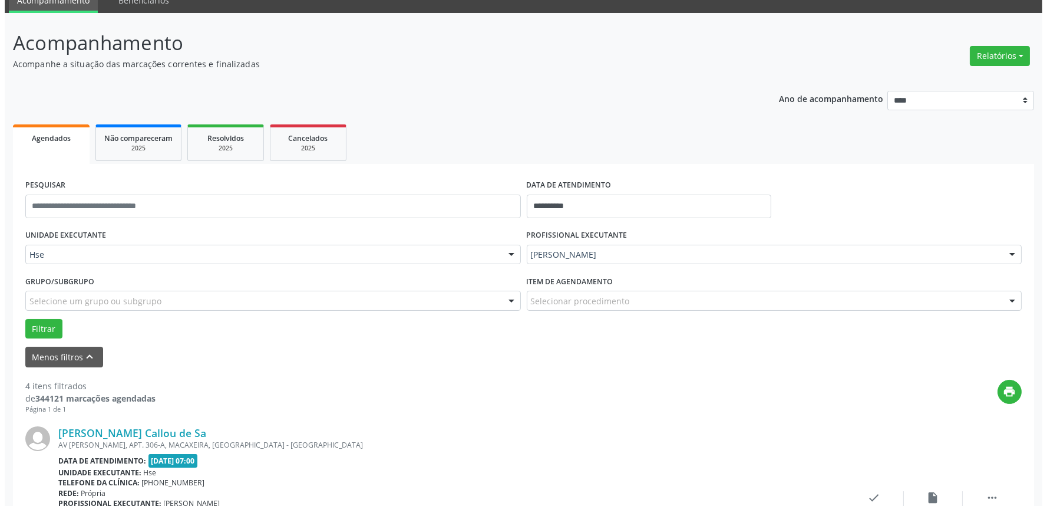
scroll to position [131, 0]
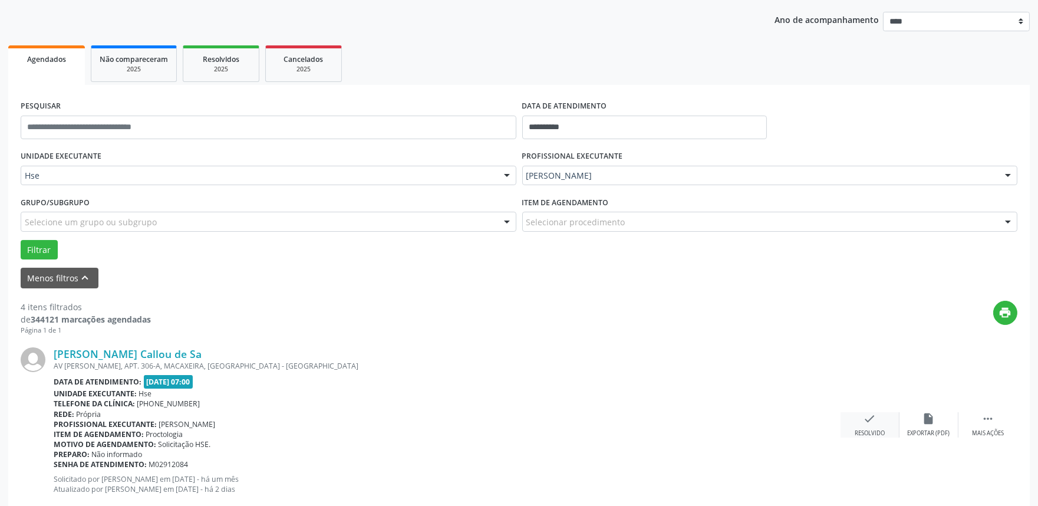
click at [869, 420] on icon "check" at bounding box center [869, 418] width 13 height 13
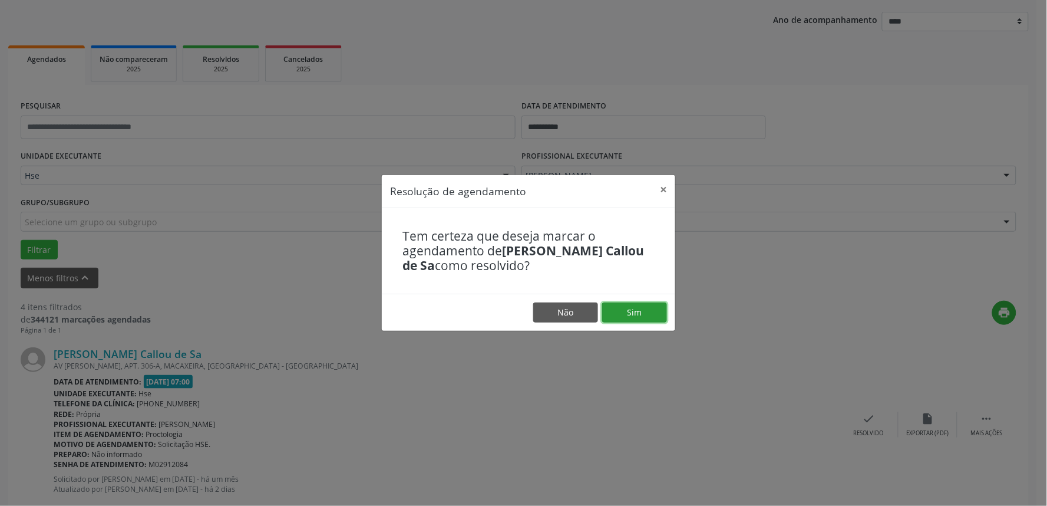
click at [625, 308] on button "Sim" at bounding box center [634, 312] width 65 height 20
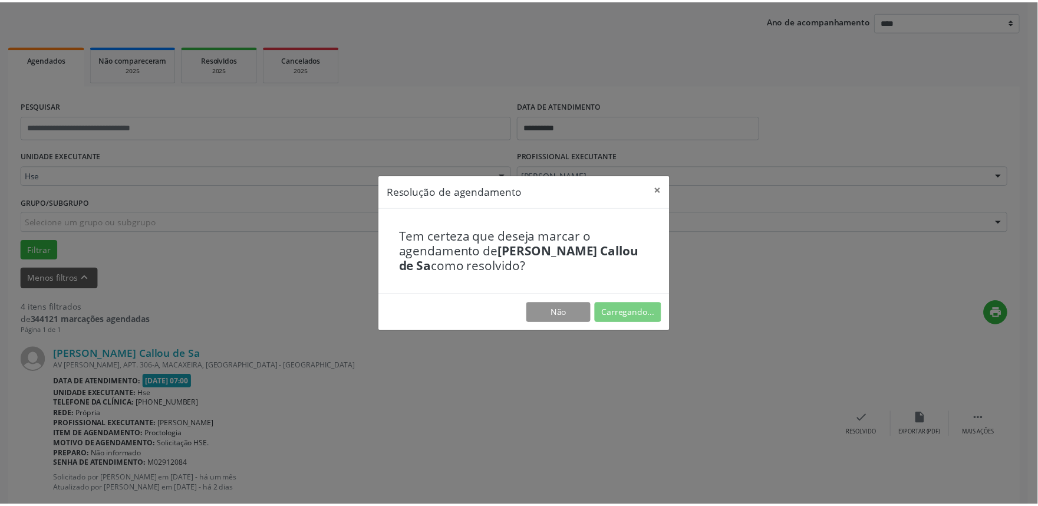
scroll to position [0, 0]
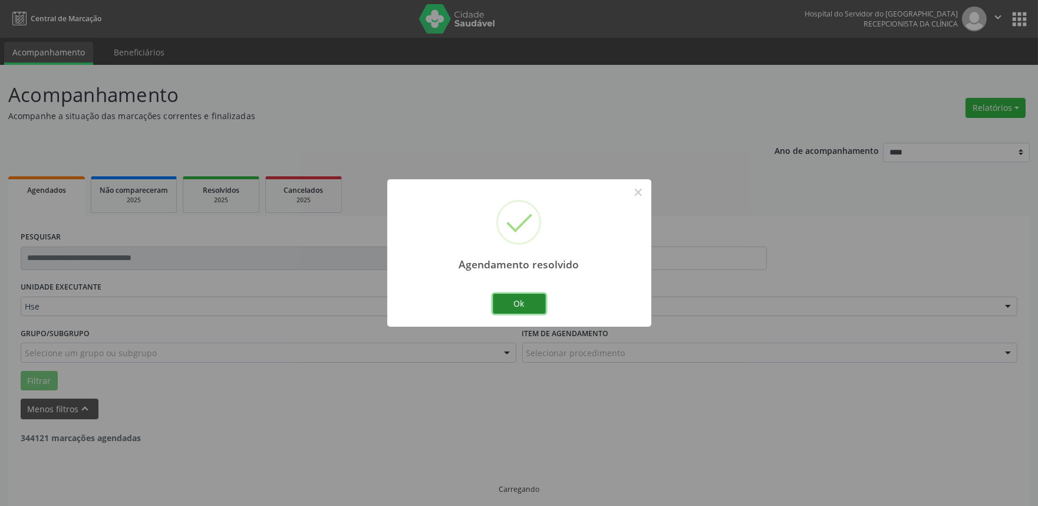
click at [519, 304] on button "Ok" at bounding box center [519, 303] width 53 height 20
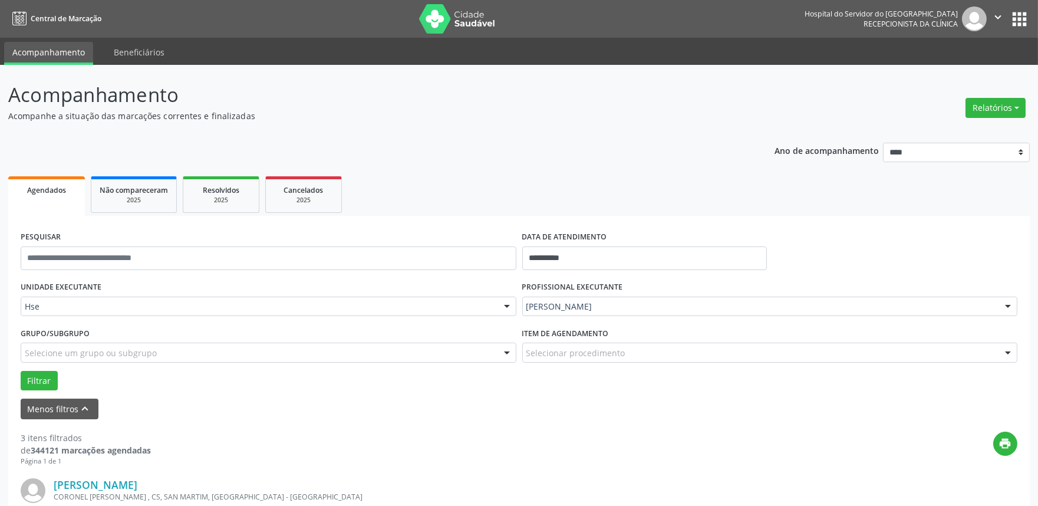
scroll to position [196, 0]
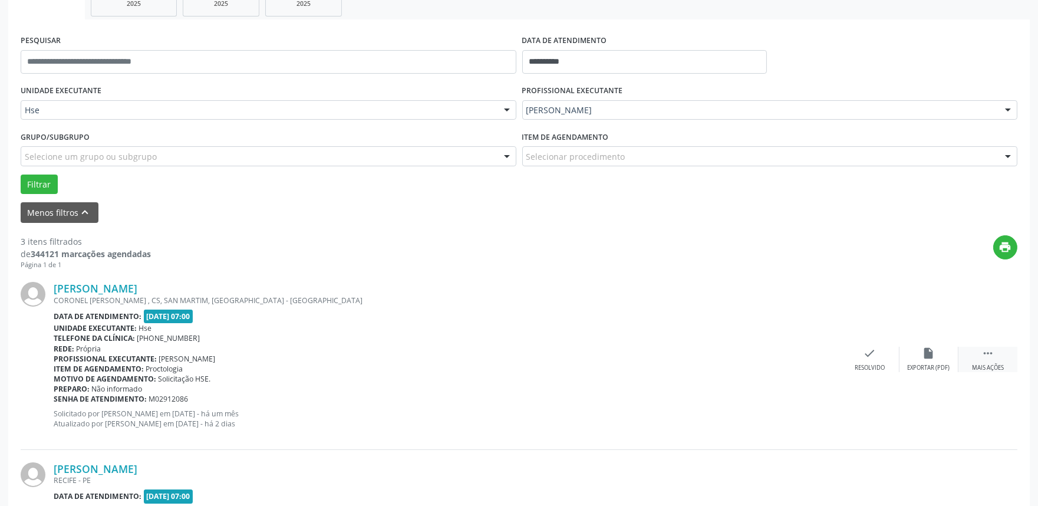
click at [980, 358] on div " Mais ações" at bounding box center [987, 358] width 59 height 25
click at [923, 351] on icon "alarm_off" at bounding box center [928, 352] width 13 height 13
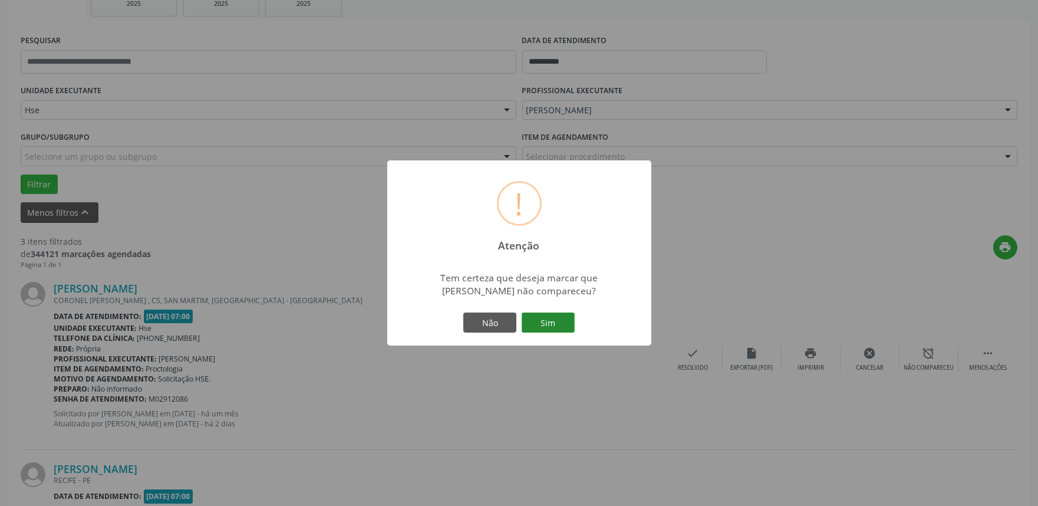
click at [544, 326] on button "Sim" at bounding box center [548, 322] width 53 height 20
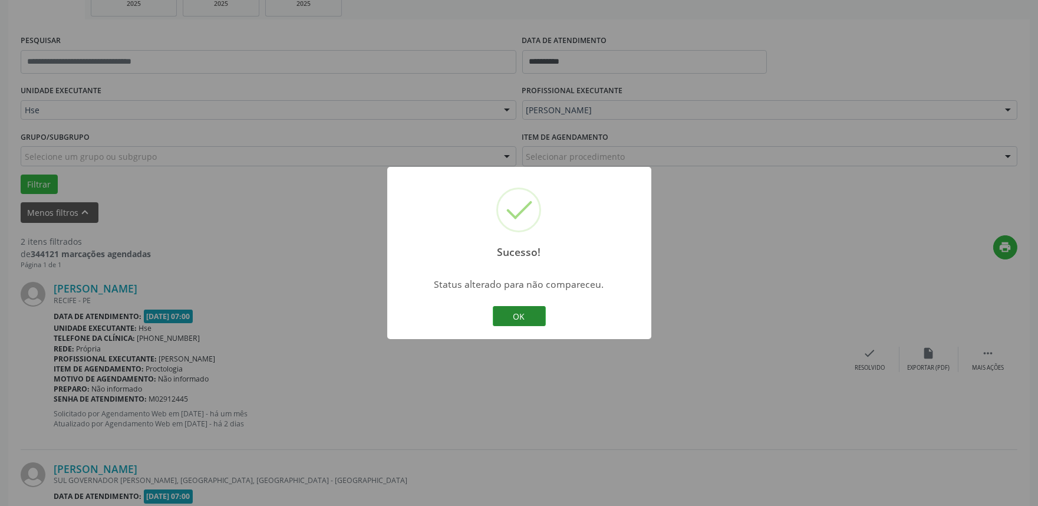
click at [526, 319] on button "OK" at bounding box center [519, 316] width 53 height 20
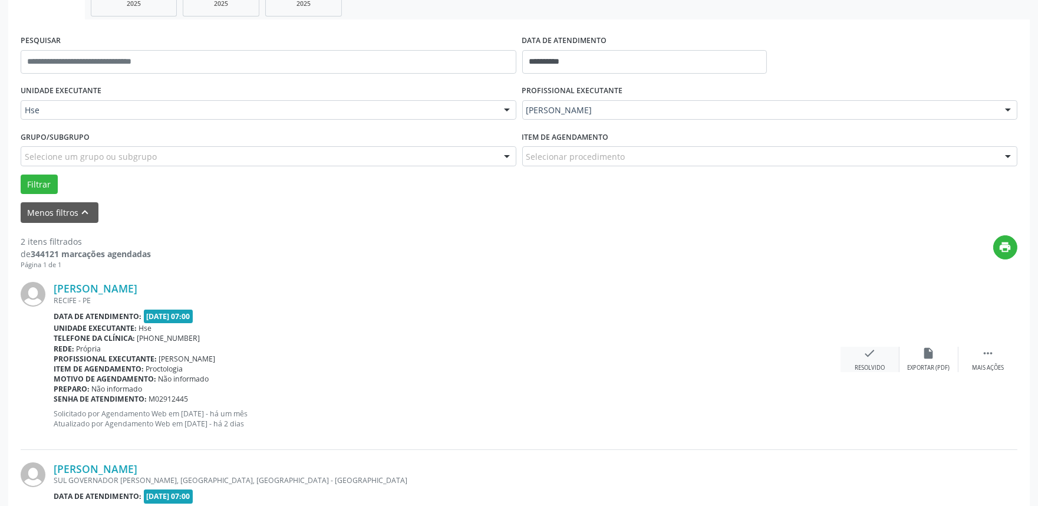
click at [873, 358] on icon "check" at bounding box center [869, 352] width 13 height 13
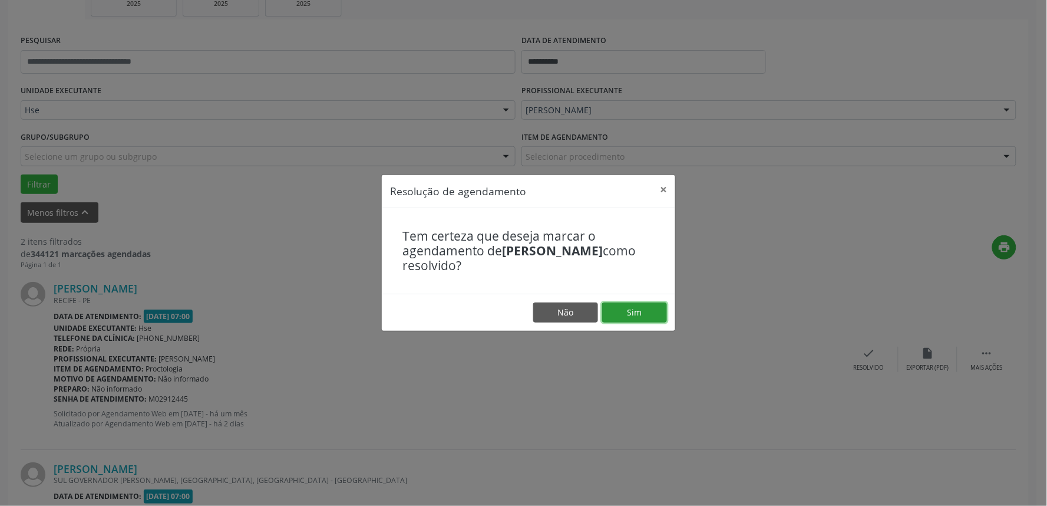
click at [648, 313] on button "Sim" at bounding box center [634, 312] width 65 height 20
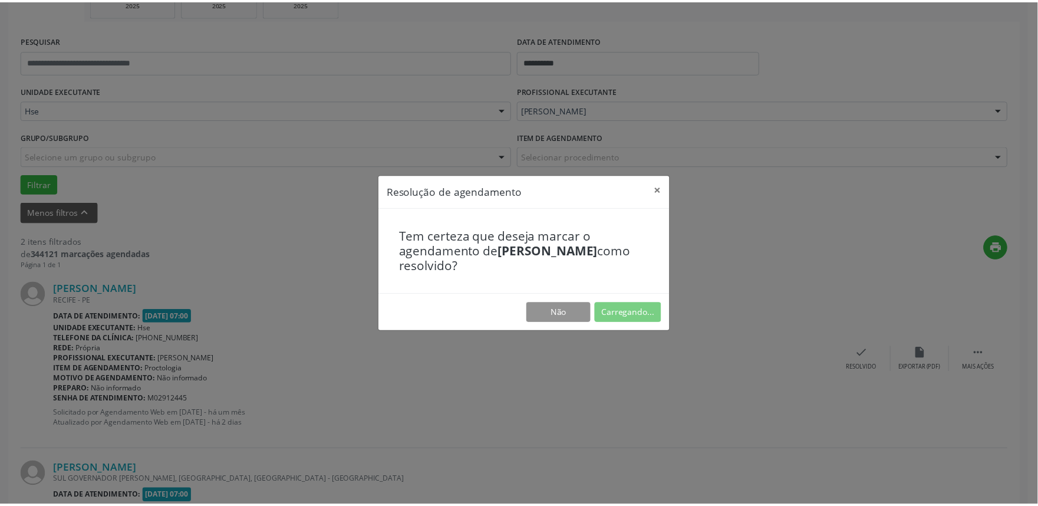
scroll to position [0, 0]
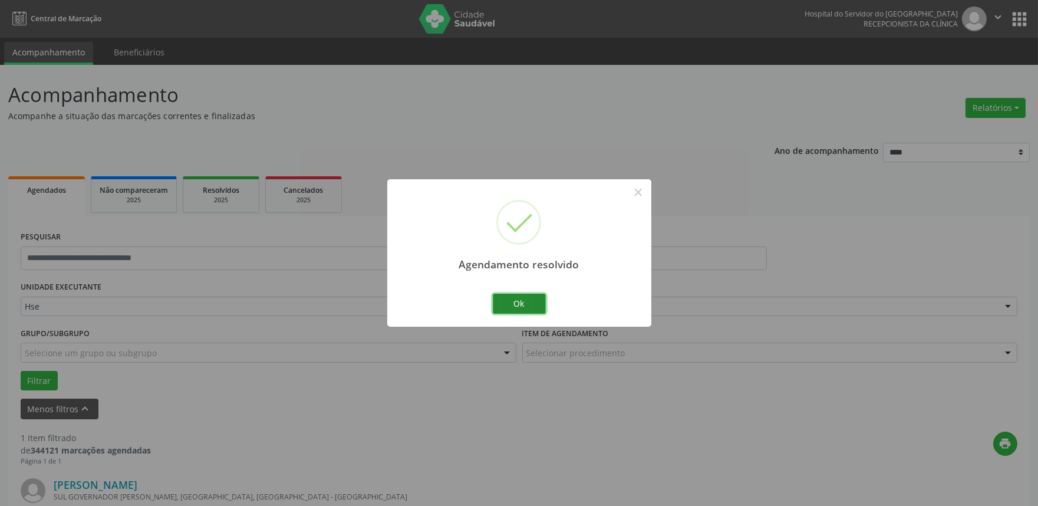
click at [527, 304] on button "Ok" at bounding box center [519, 303] width 53 height 20
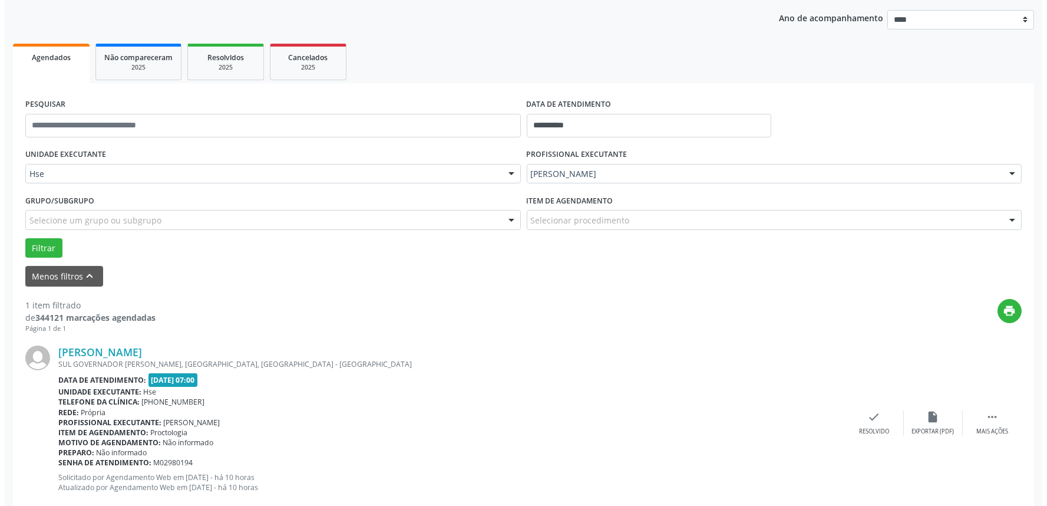
scroll to position [159, 0]
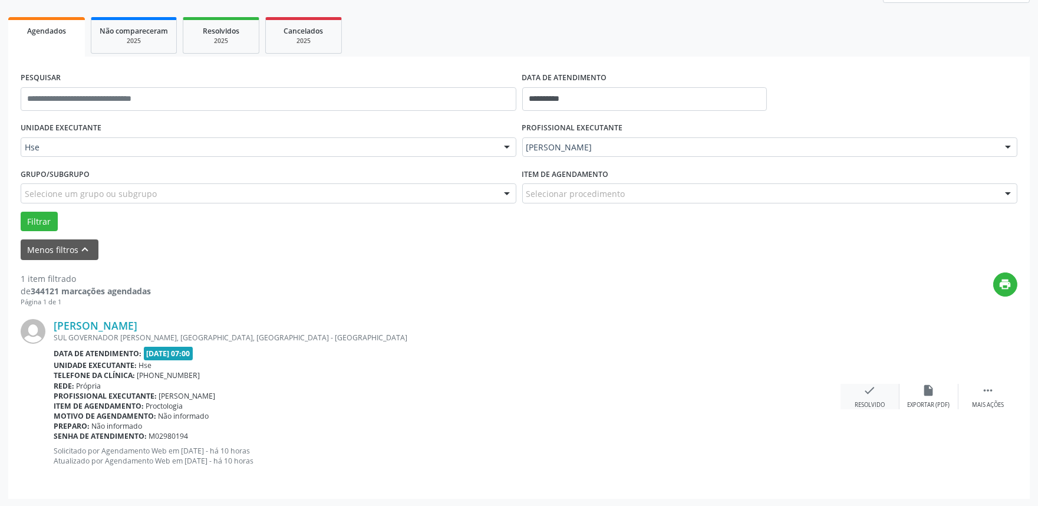
click at [867, 403] on div "Resolvido" at bounding box center [869, 405] width 30 height 8
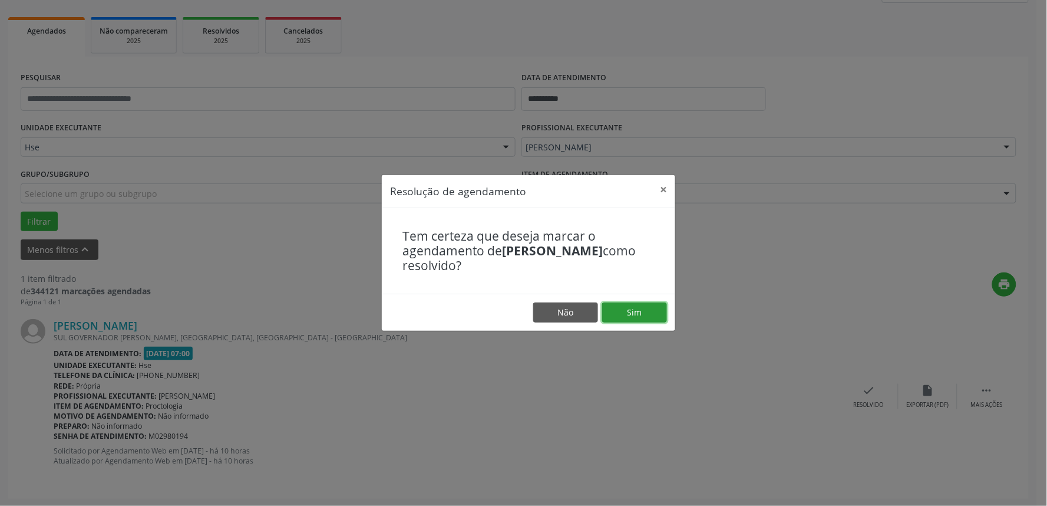
click at [625, 313] on button "Sim" at bounding box center [634, 312] width 65 height 20
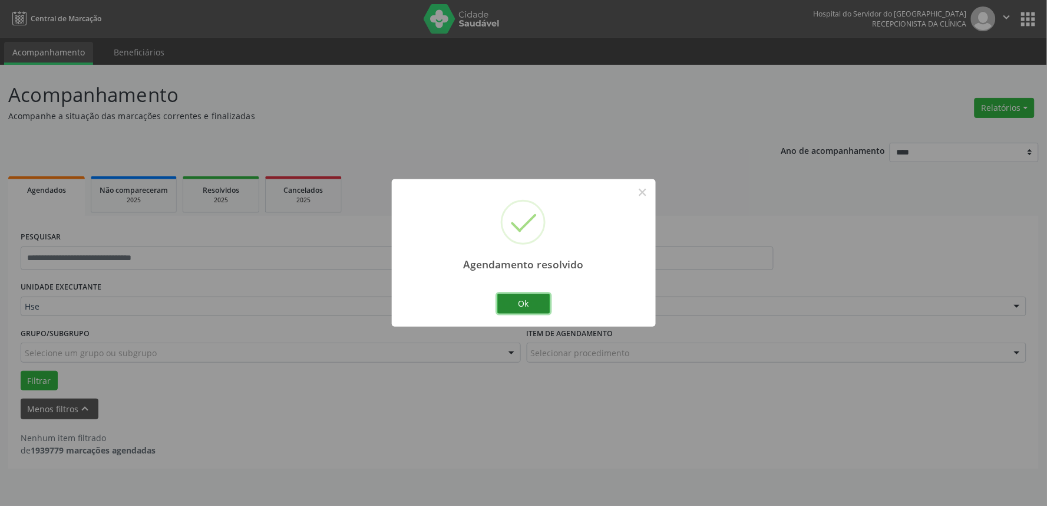
click at [533, 304] on button "Ok" at bounding box center [523, 303] width 53 height 20
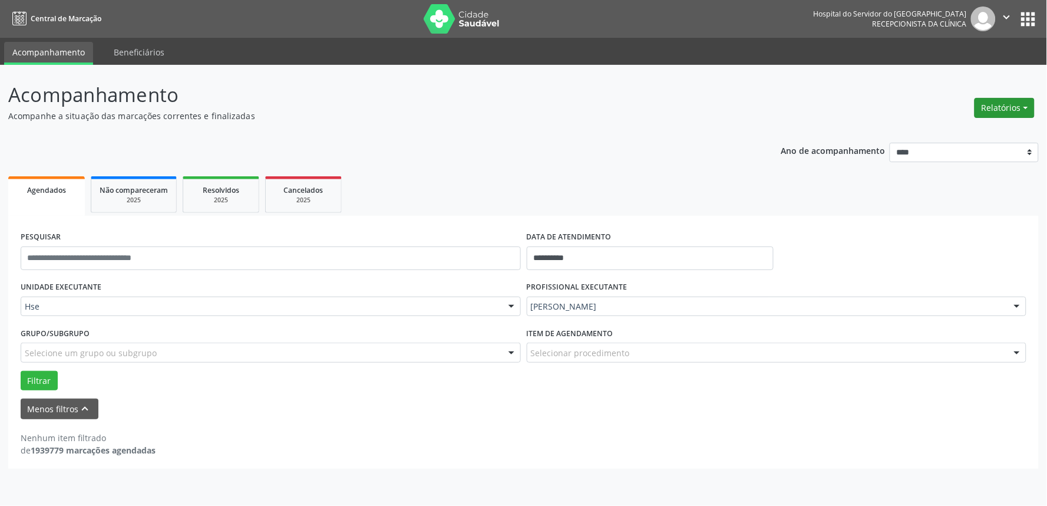
click at [991, 106] on button "Relatórios" at bounding box center [1005, 108] width 60 height 20
click at [976, 130] on link "Agendamentos" at bounding box center [971, 132] width 127 height 16
select select "*"
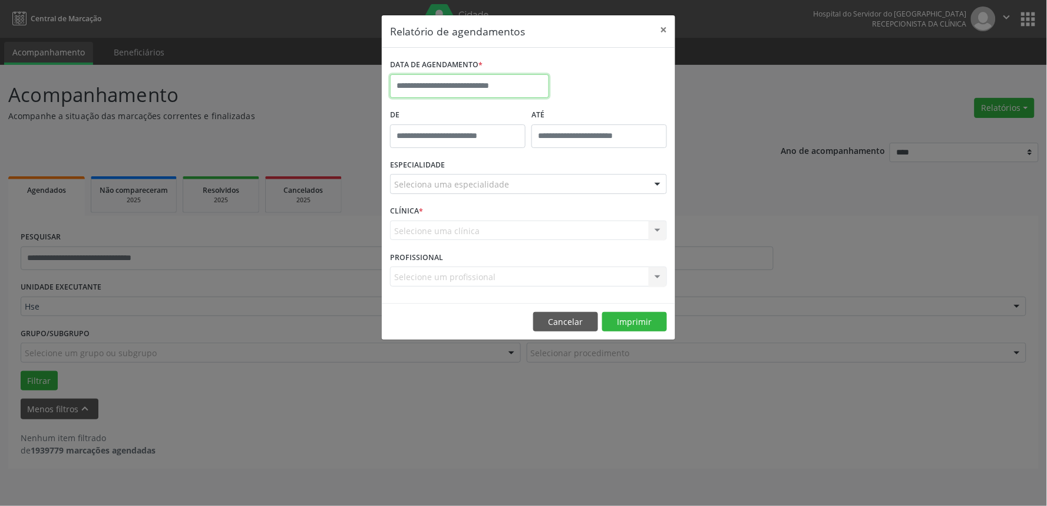
click at [470, 85] on input "text" at bounding box center [469, 86] width 159 height 24
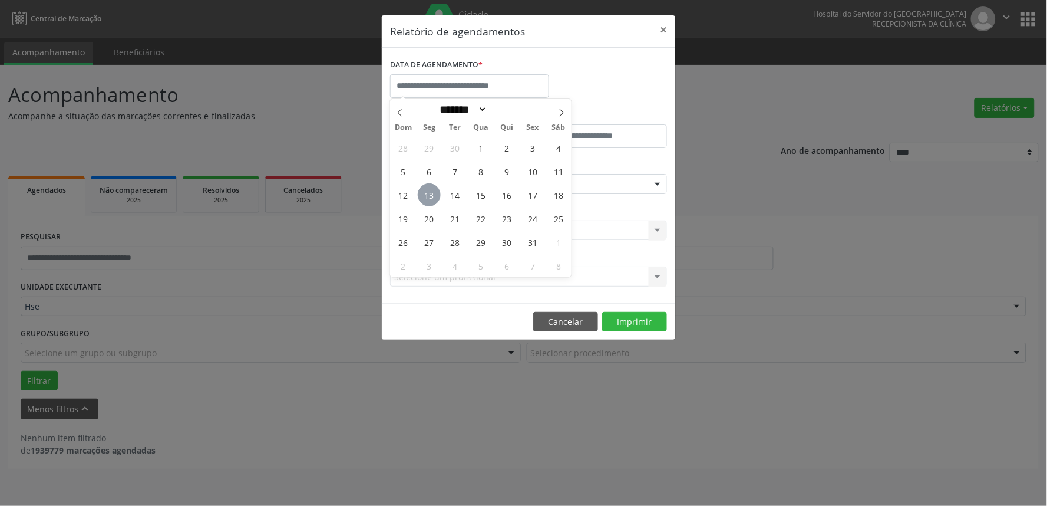
click at [423, 198] on span "13" at bounding box center [429, 194] width 23 height 23
type input "**********"
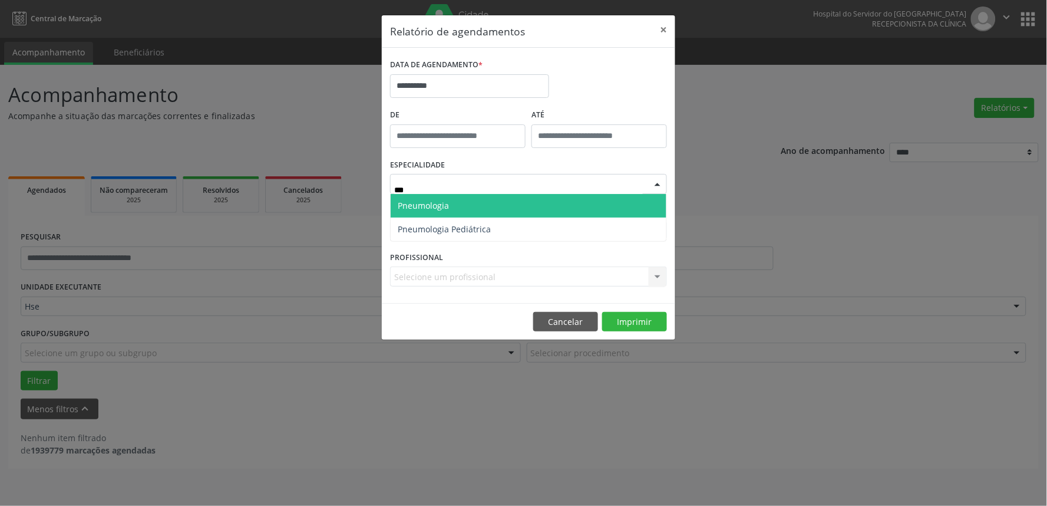
type input "****"
drag, startPoint x: 438, startPoint y: 213, endPoint x: 440, endPoint y: 205, distance: 8.6
click at [438, 212] on span "Pneumologia" at bounding box center [529, 206] width 276 height 24
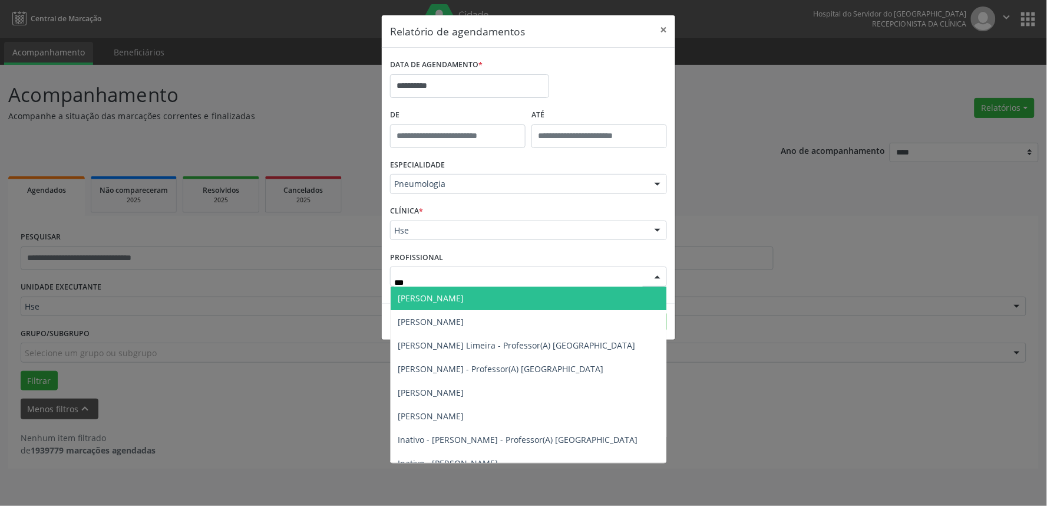
type input "****"
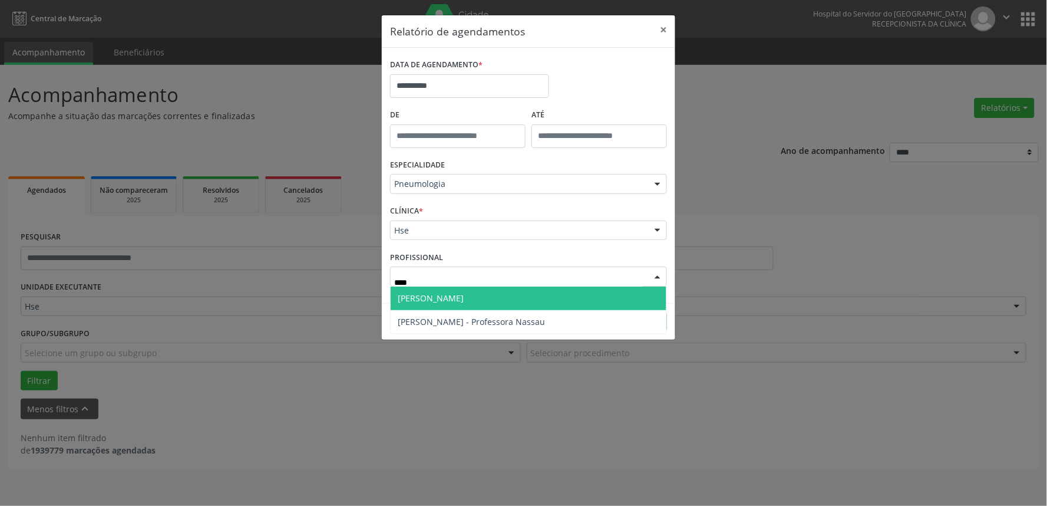
click at [413, 303] on span "[PERSON_NAME]" at bounding box center [431, 297] width 66 height 11
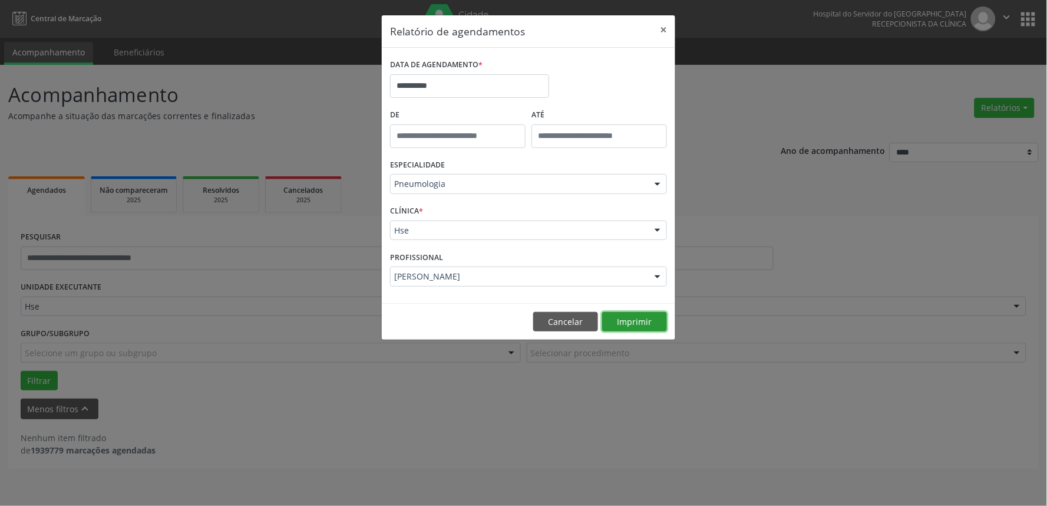
click at [619, 320] on button "Imprimir" at bounding box center [634, 322] width 65 height 20
